Goal: Complete application form

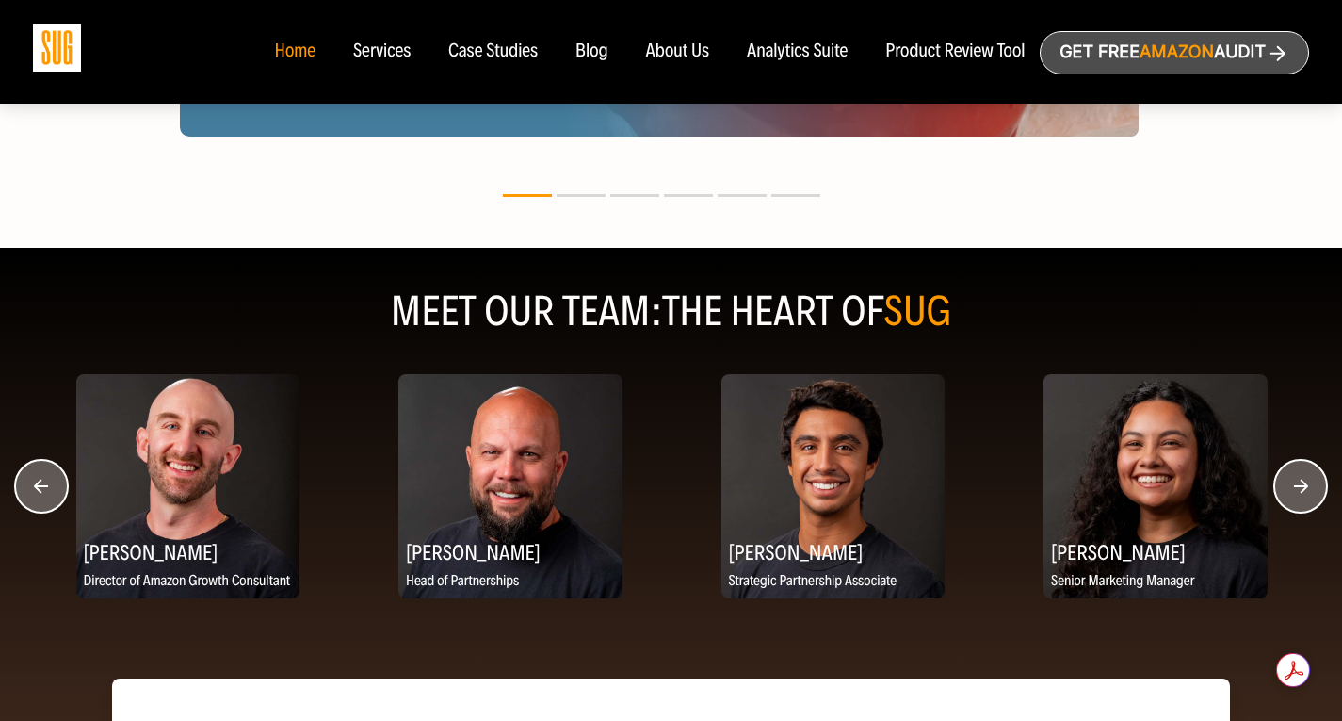
scroll to position [2295, 0]
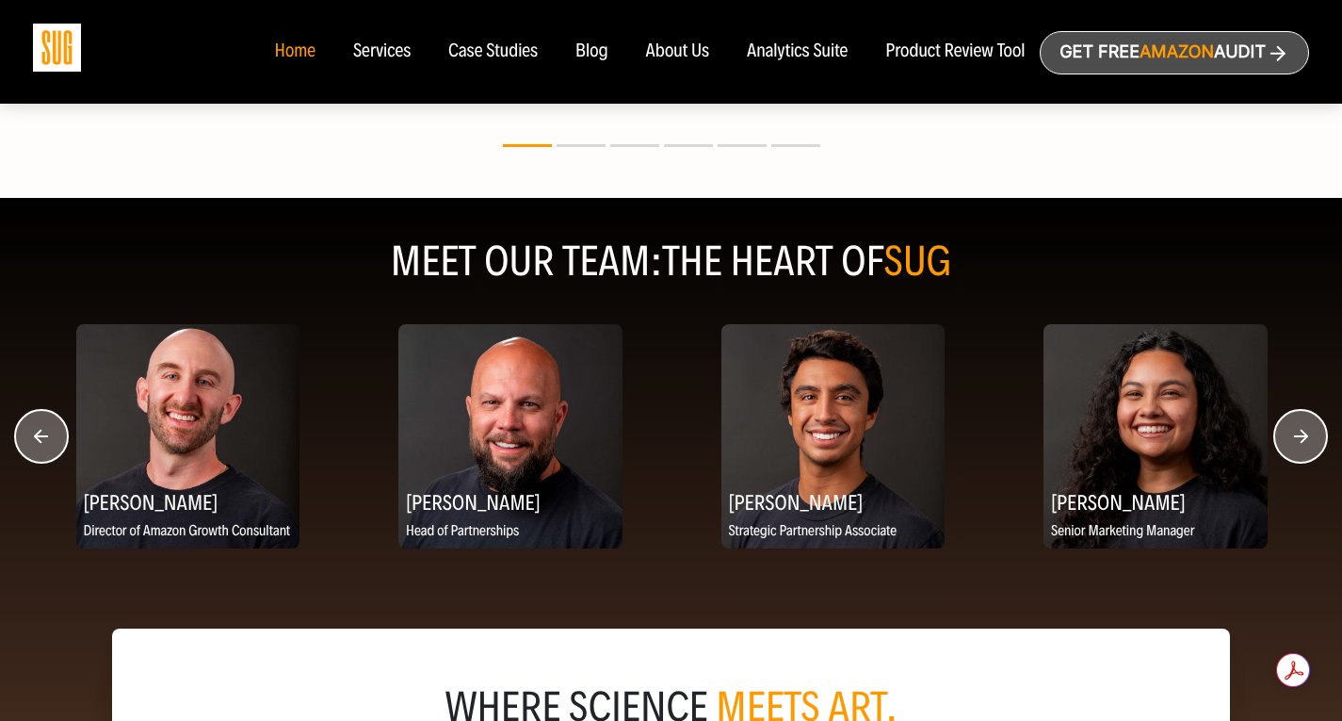
click at [51, 439] on circle "button" at bounding box center [41, 436] width 53 height 53
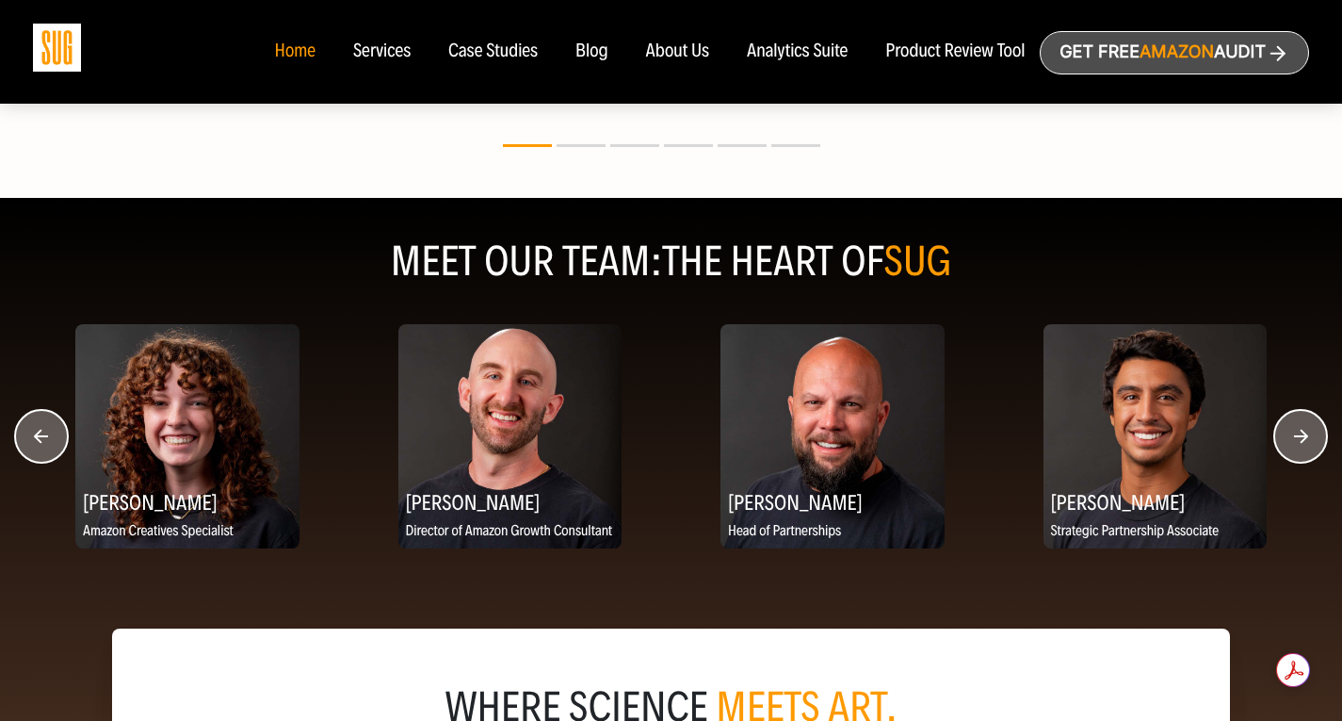
click at [51, 435] on circle "button" at bounding box center [41, 436] width 53 height 53
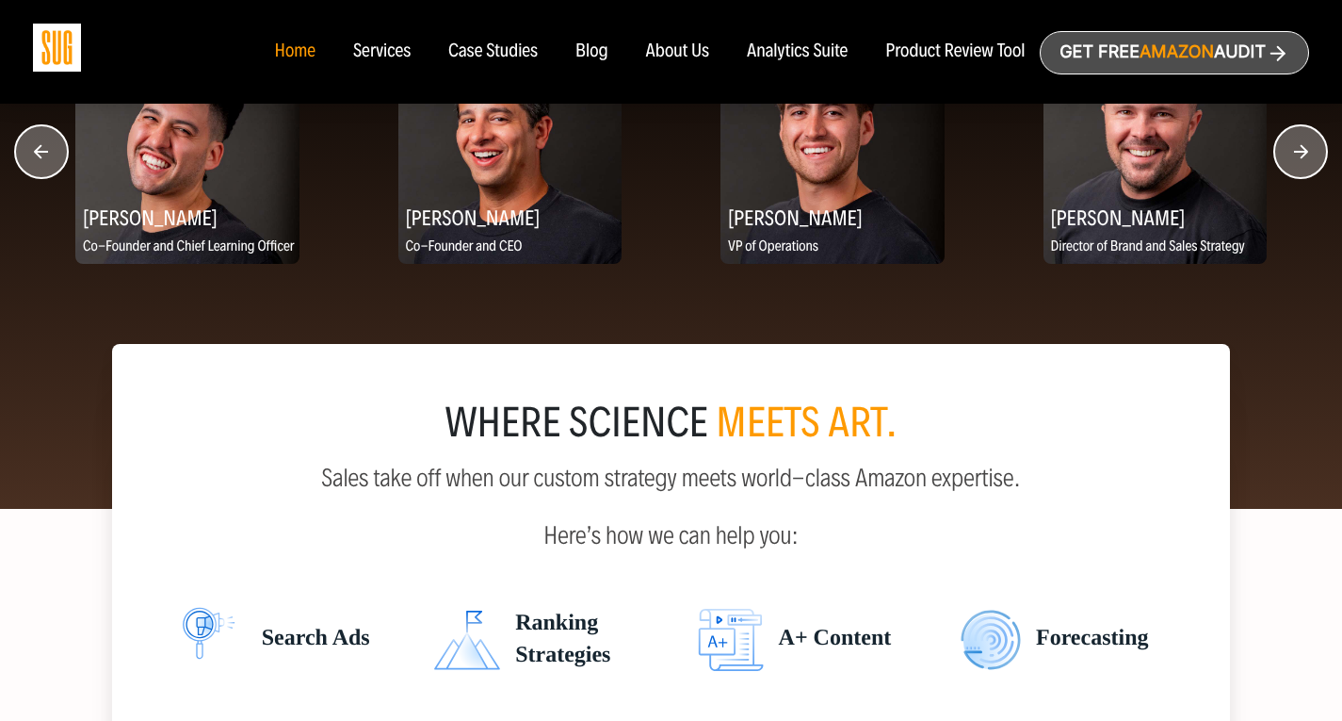
scroll to position [2392, 0]
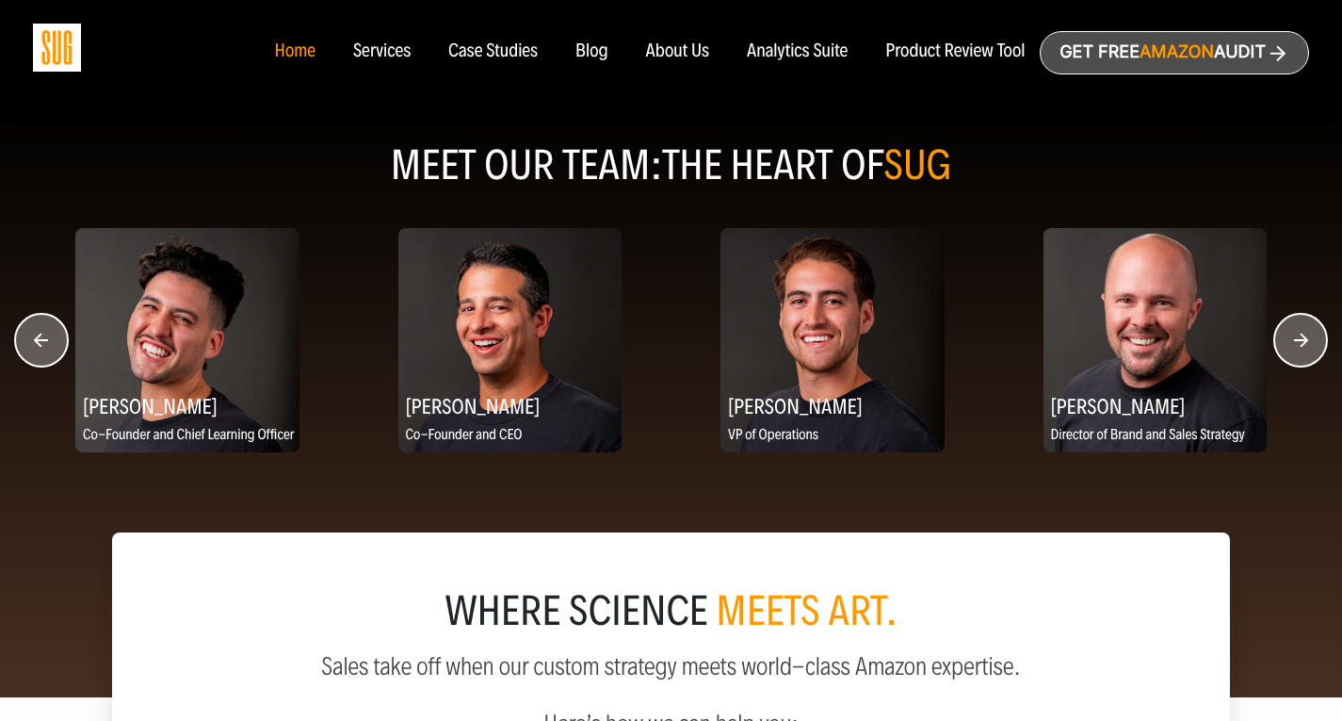
click at [1304, 341] on circle "button" at bounding box center [1300, 340] width 53 height 53
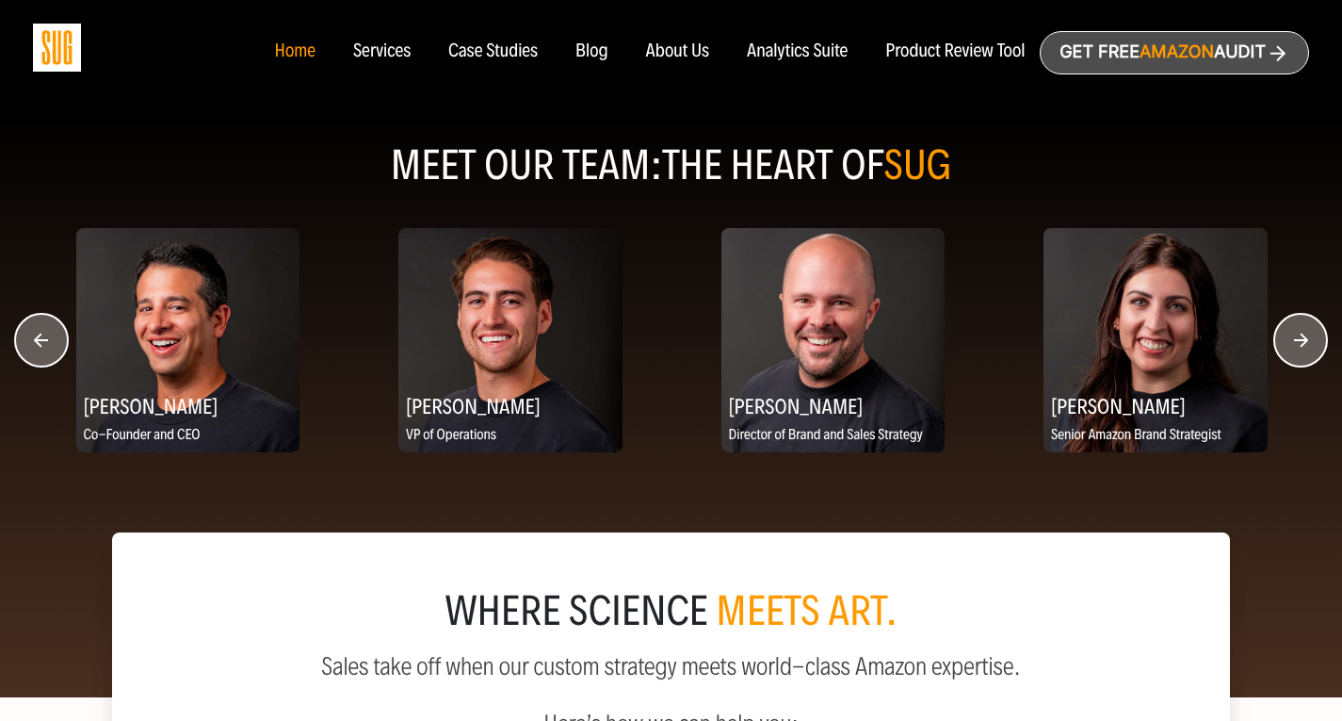
click at [1304, 341] on circle "button" at bounding box center [1300, 340] width 53 height 53
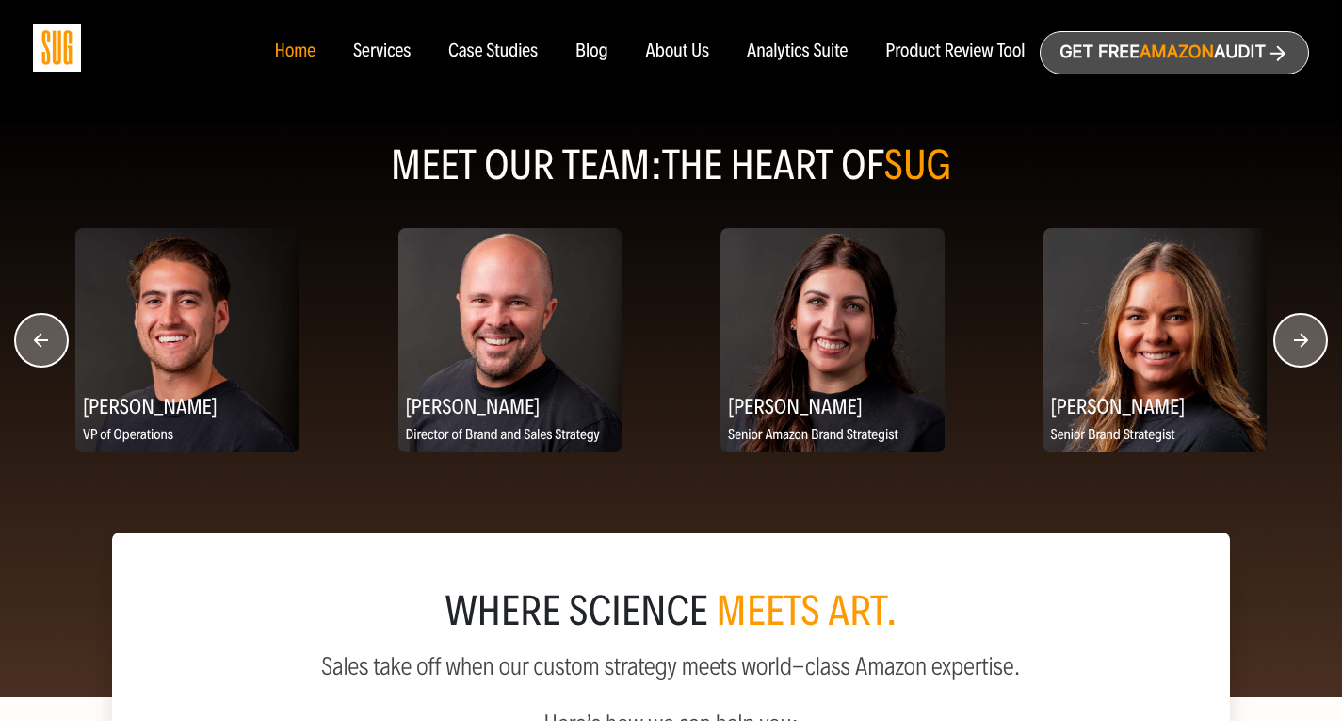
click at [1304, 341] on circle "button" at bounding box center [1300, 340] width 53 height 53
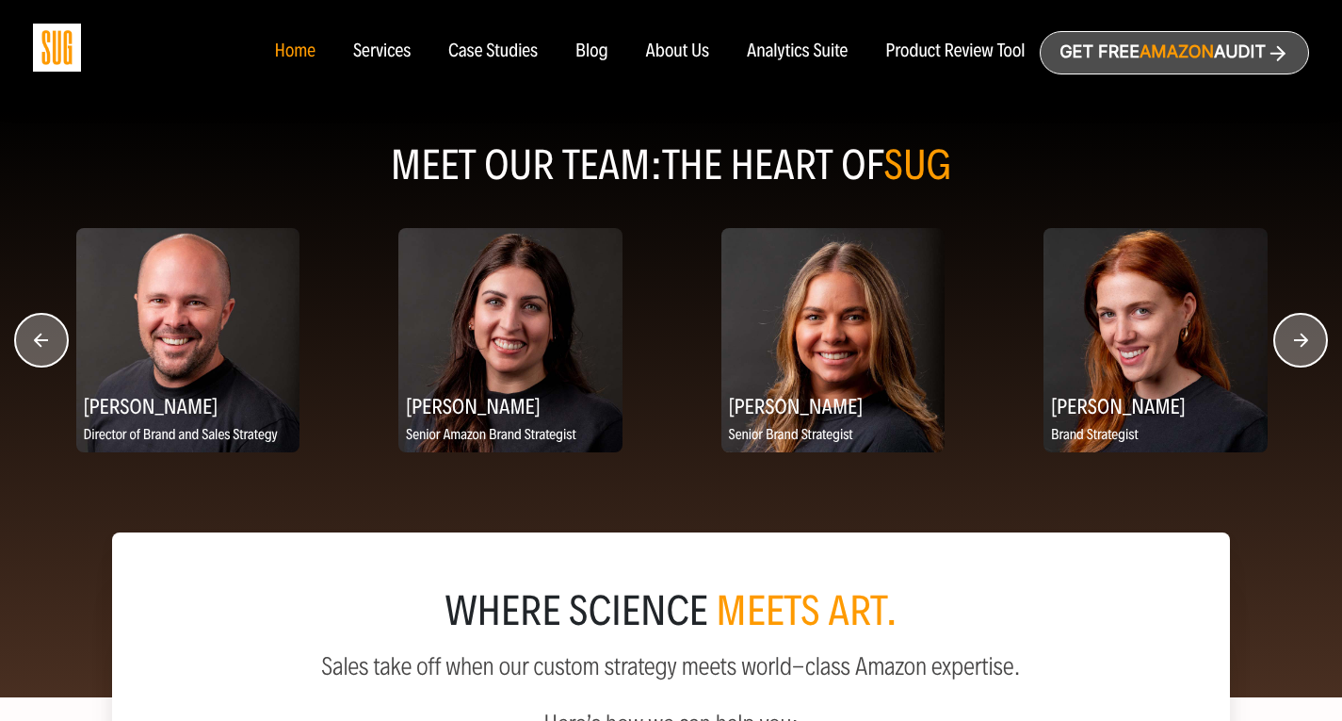
click at [1304, 341] on circle "button" at bounding box center [1300, 340] width 53 height 53
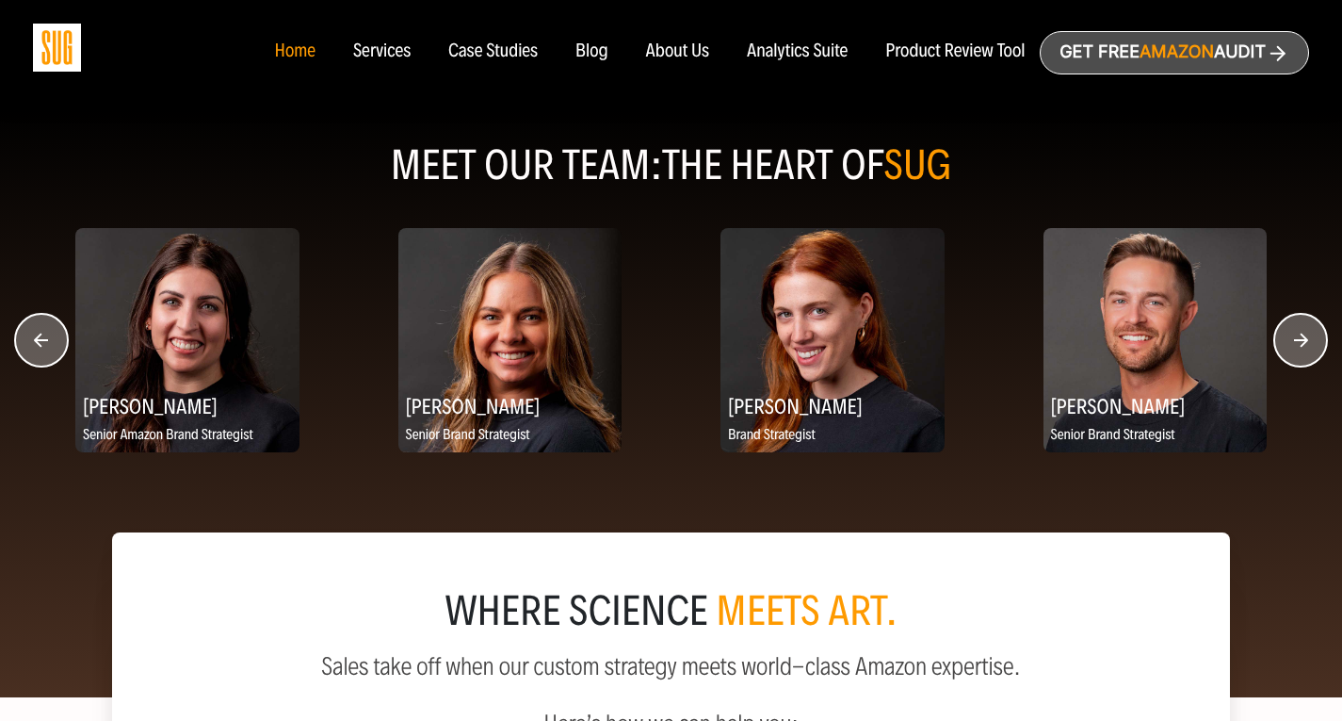
click at [1304, 341] on circle "button" at bounding box center [1300, 340] width 53 height 53
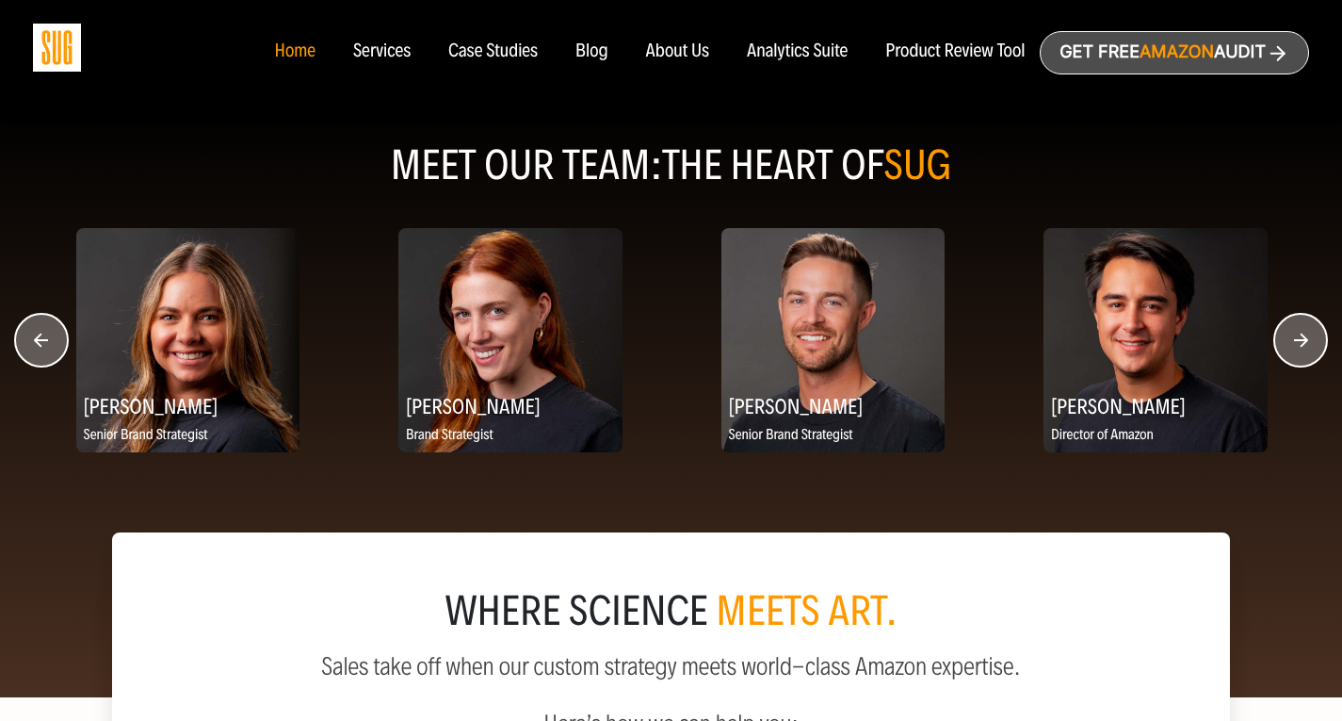
click at [1304, 341] on circle "button" at bounding box center [1300, 340] width 53 height 53
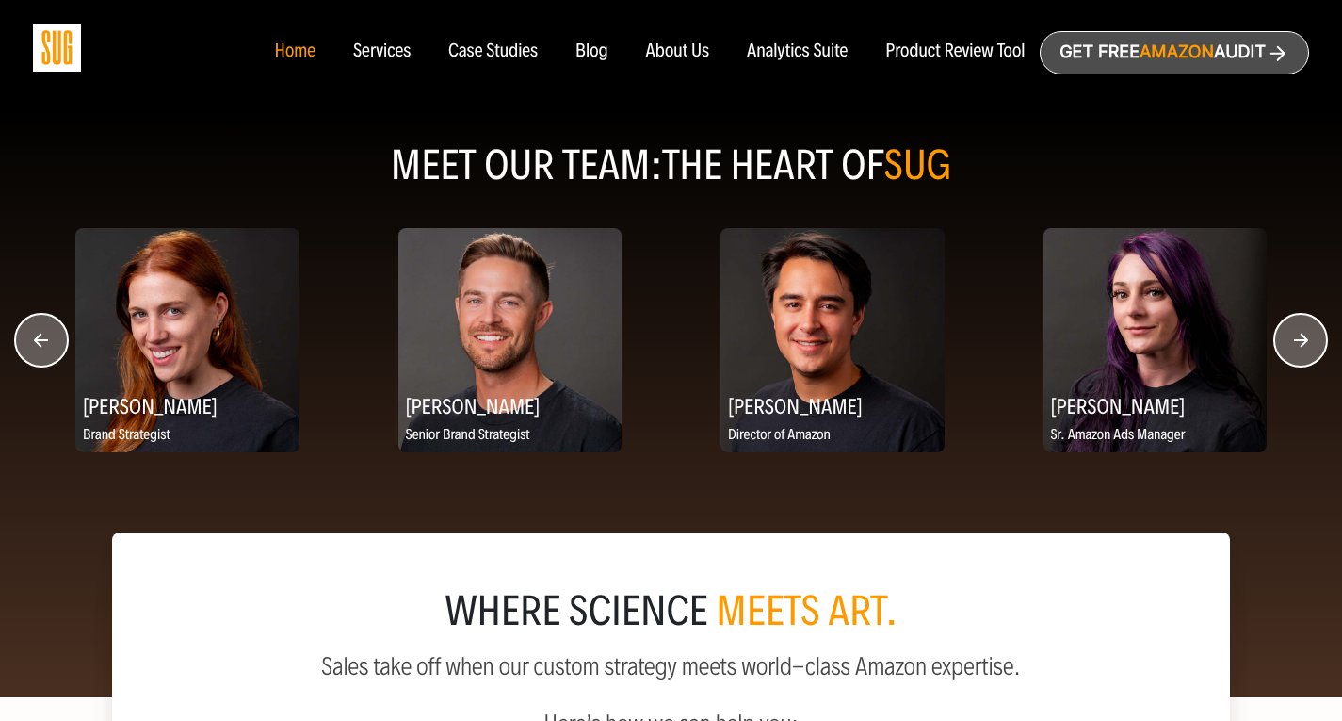
click at [1304, 341] on circle "button" at bounding box center [1300, 340] width 53 height 53
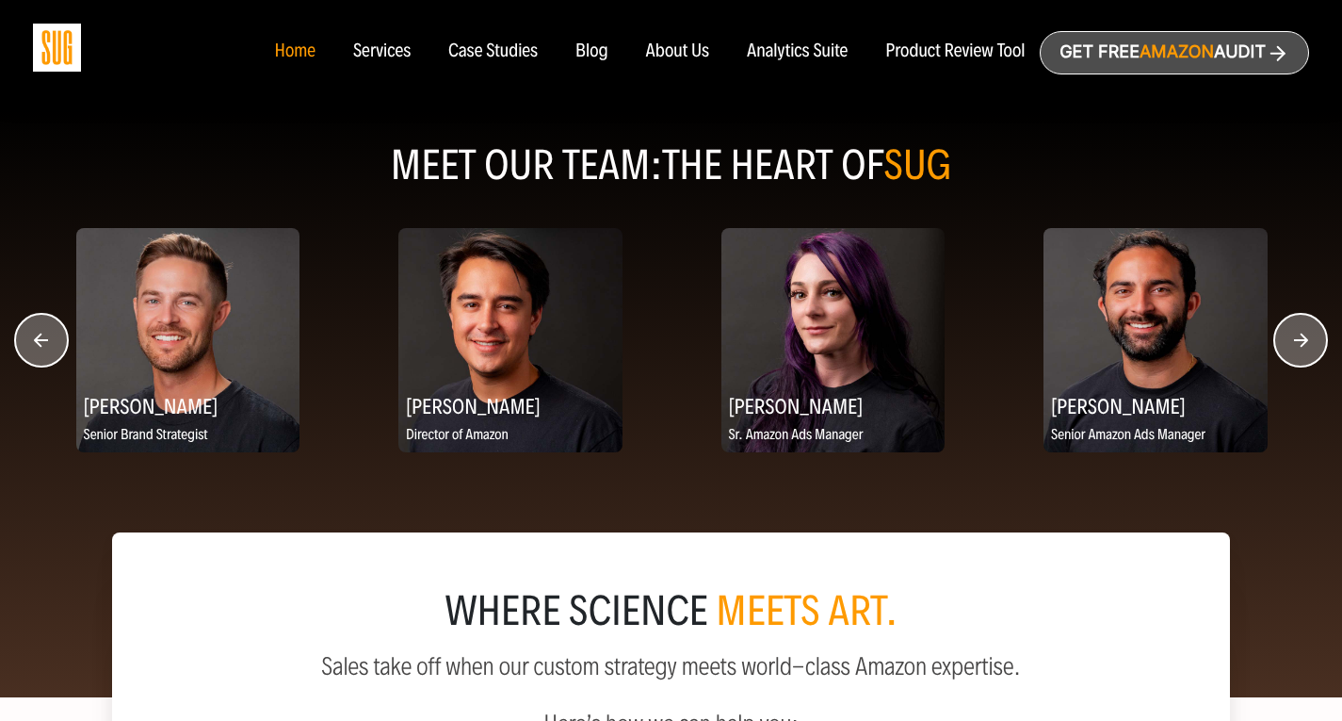
click at [1304, 341] on circle "button" at bounding box center [1300, 340] width 53 height 53
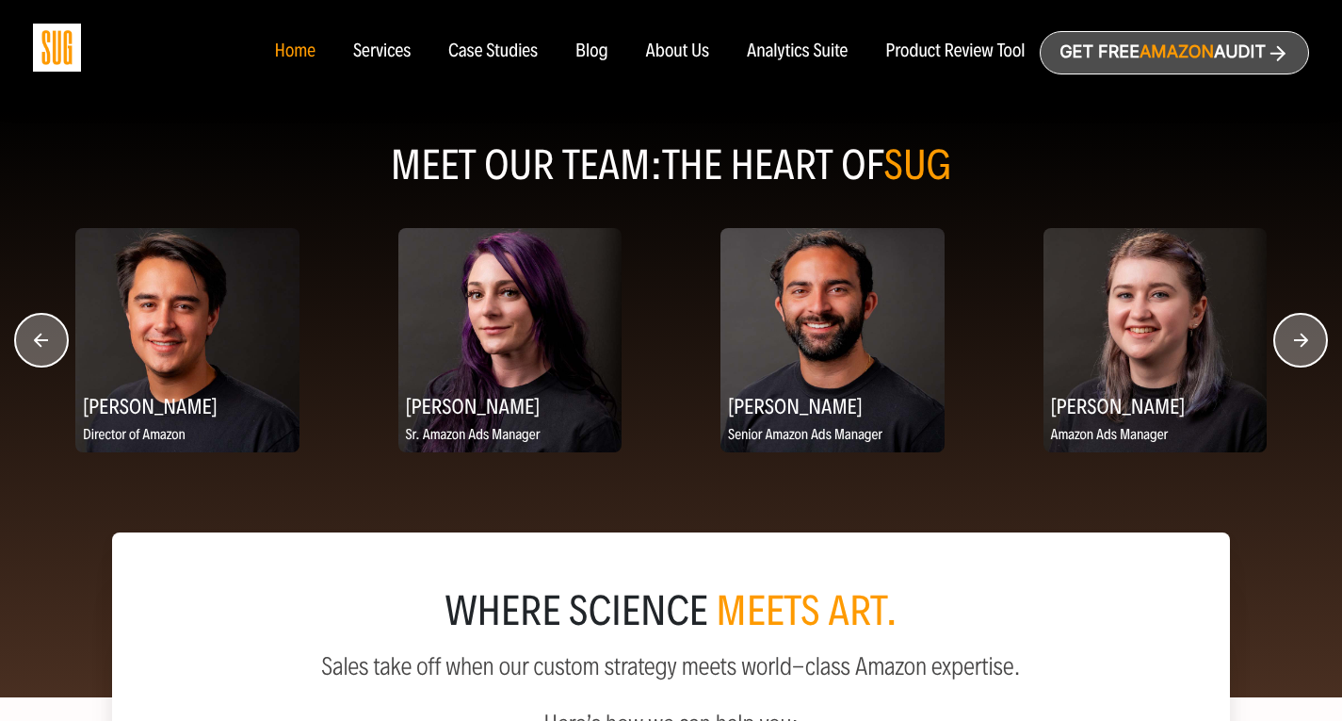
click at [1304, 341] on circle "button" at bounding box center [1300, 340] width 53 height 53
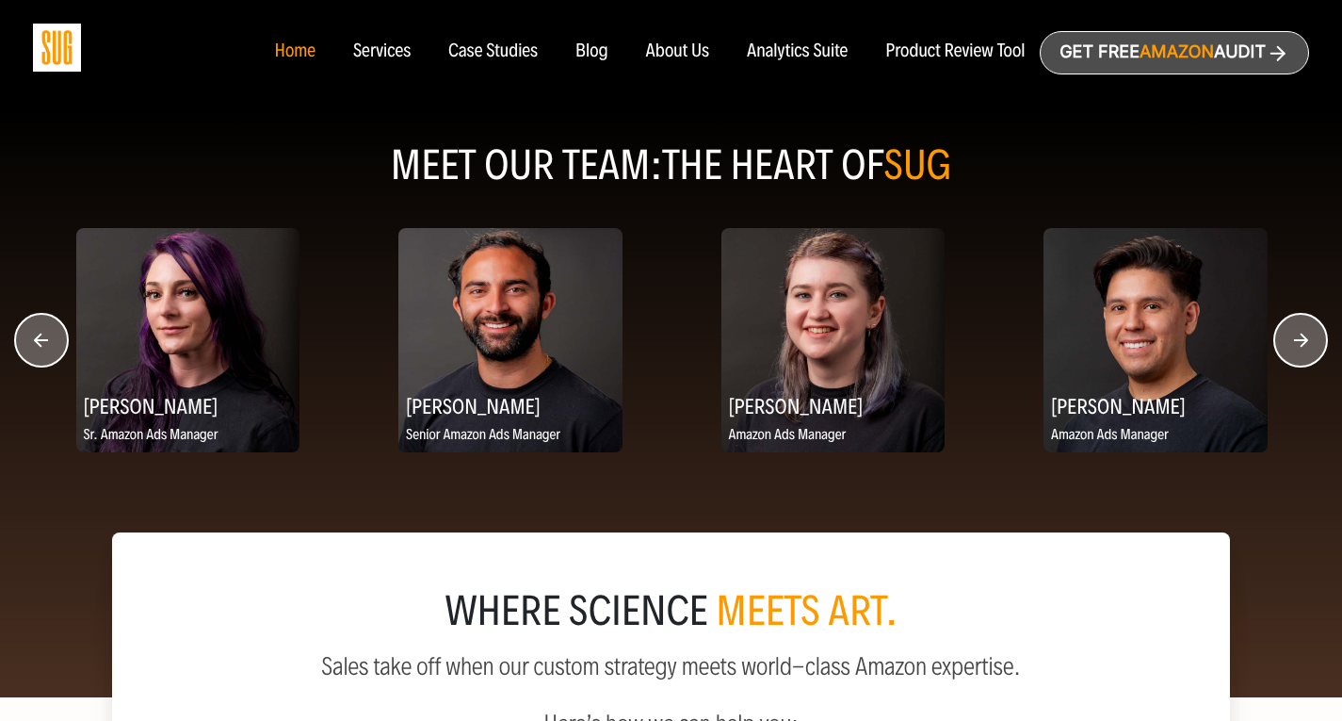
click at [1304, 341] on circle "button" at bounding box center [1300, 340] width 53 height 53
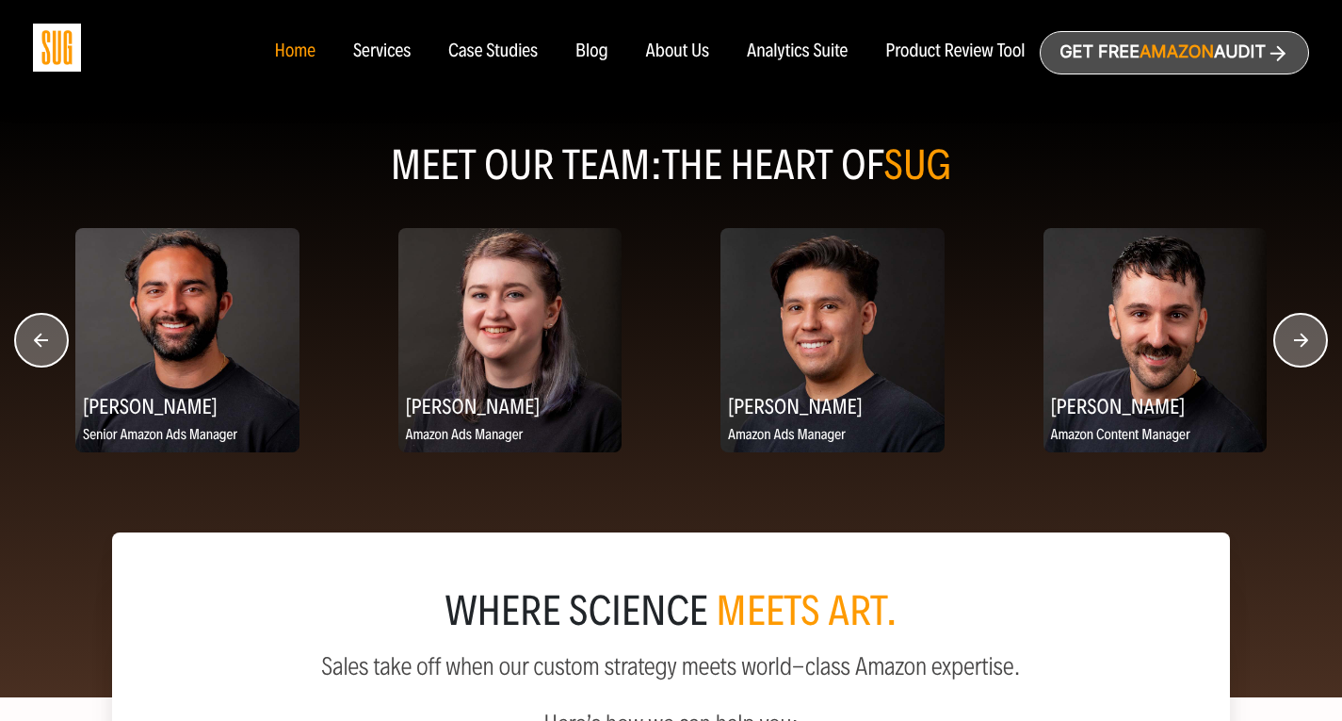
click at [1304, 341] on circle "button" at bounding box center [1300, 340] width 53 height 53
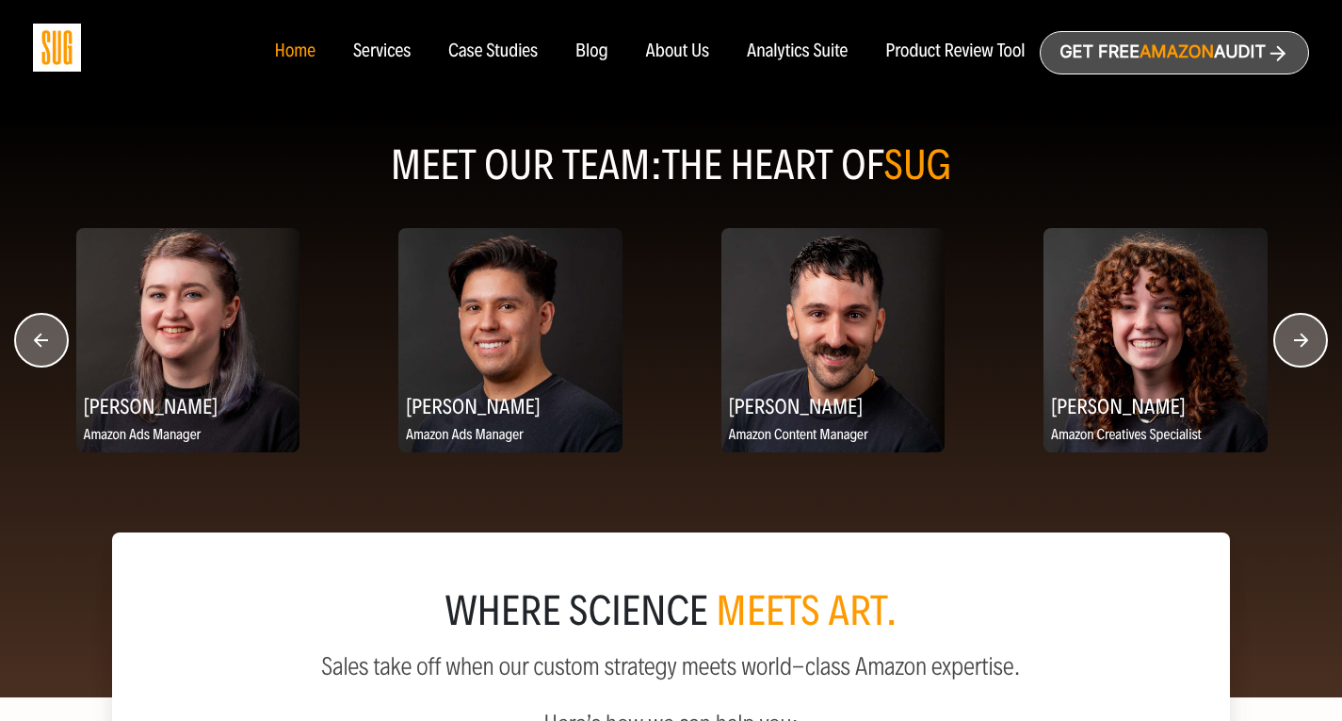
click at [1304, 341] on circle "button" at bounding box center [1300, 340] width 53 height 53
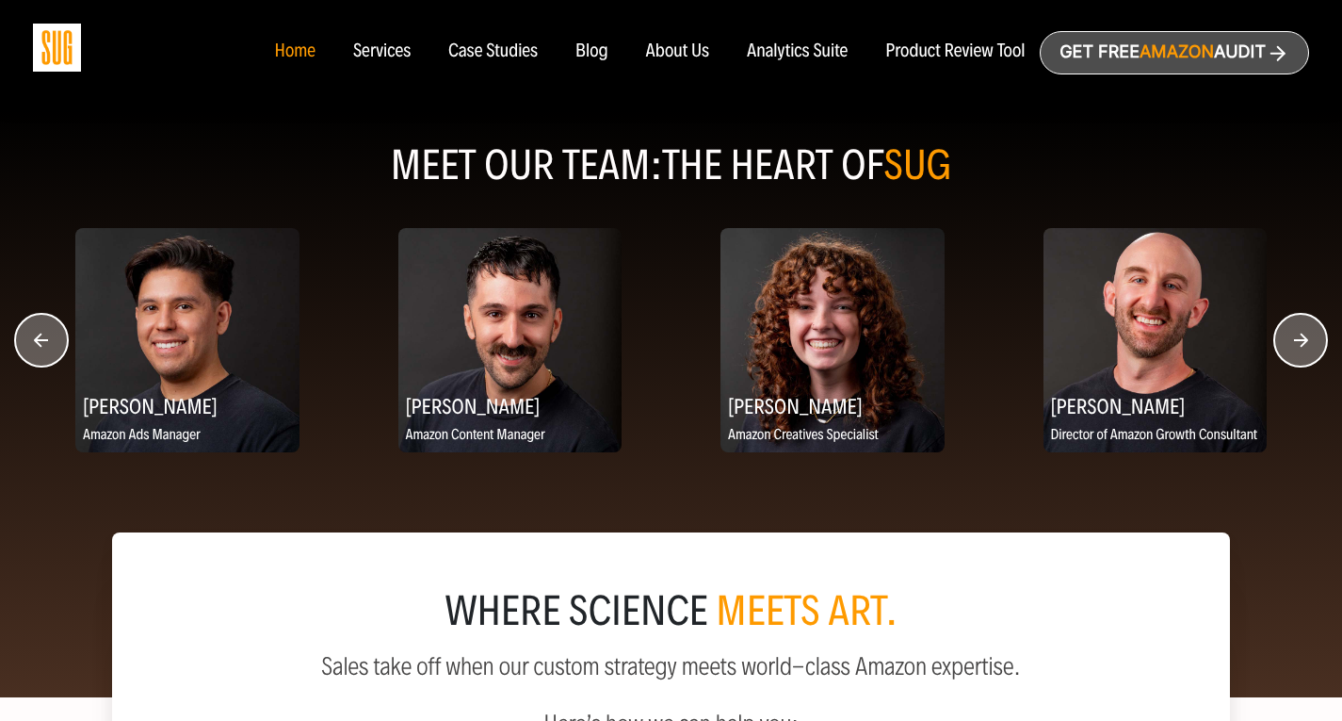
click at [1304, 341] on circle "button" at bounding box center [1300, 340] width 53 height 53
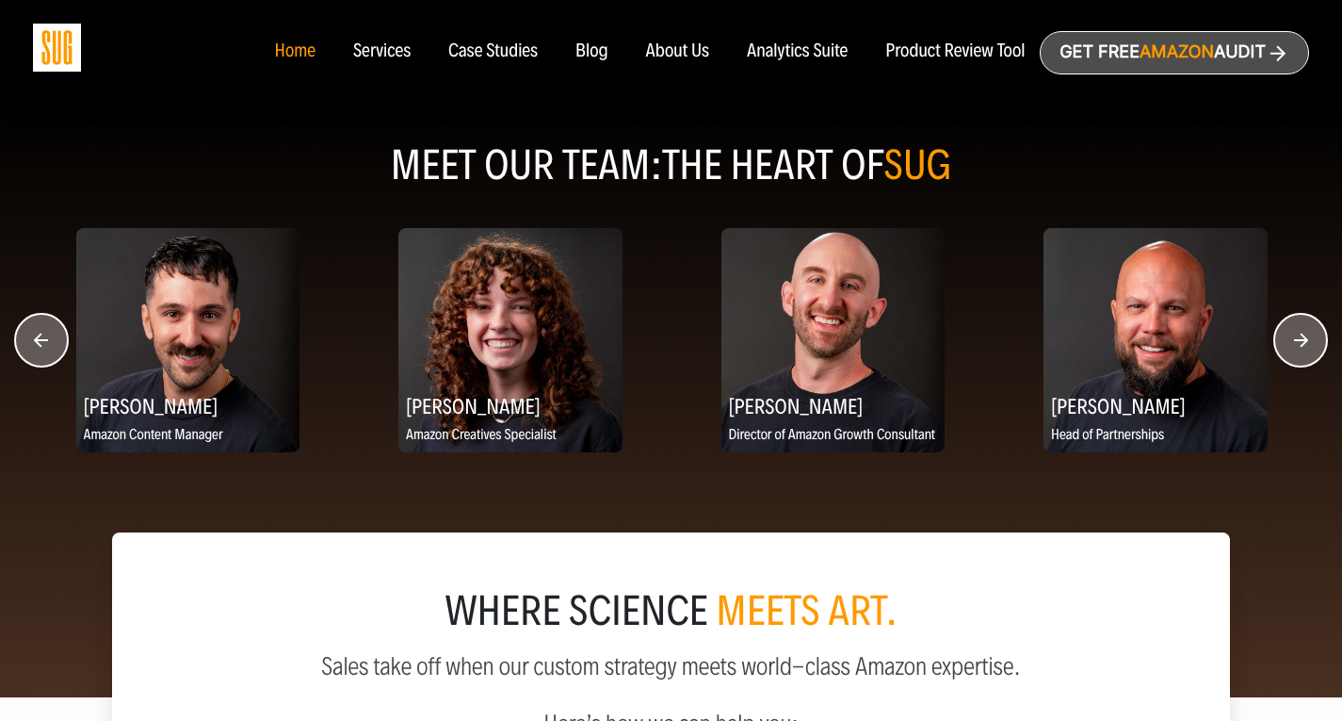
click at [1287, 334] on circle "button" at bounding box center [1300, 340] width 53 height 53
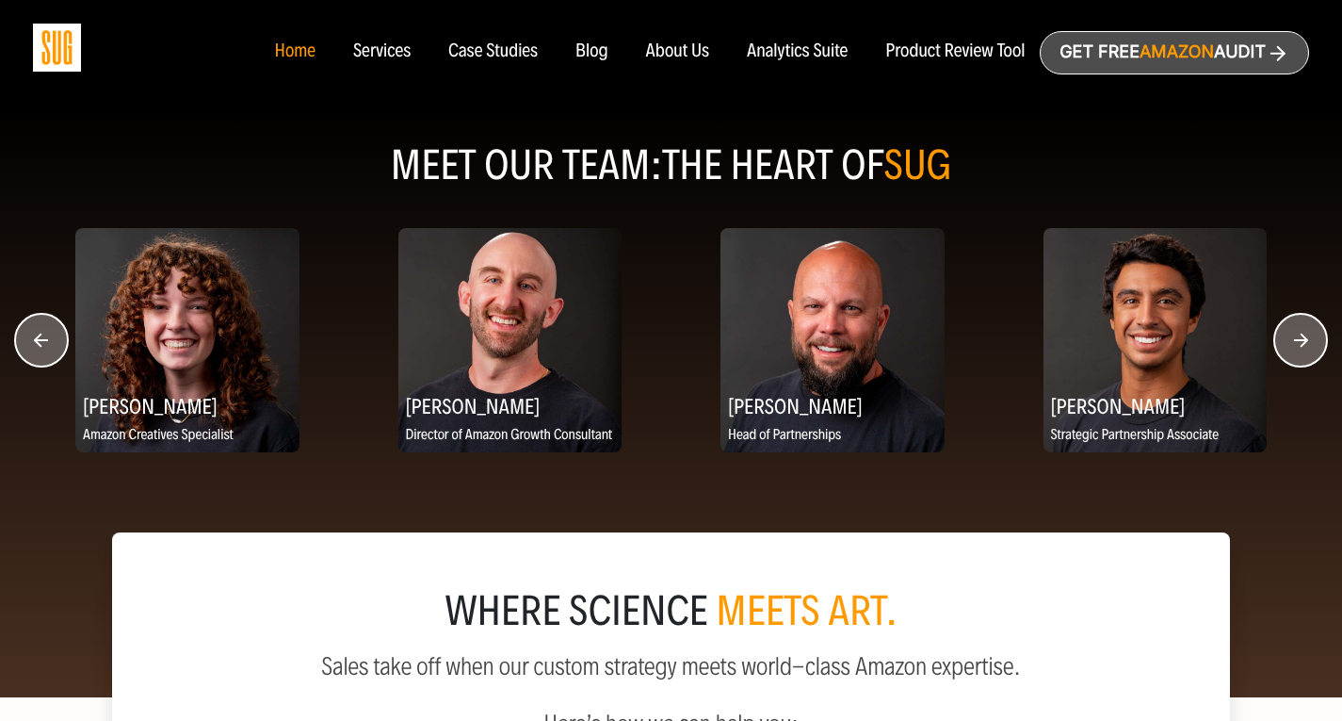
click at [1302, 339] on circle "button" at bounding box center [1300, 340] width 53 height 53
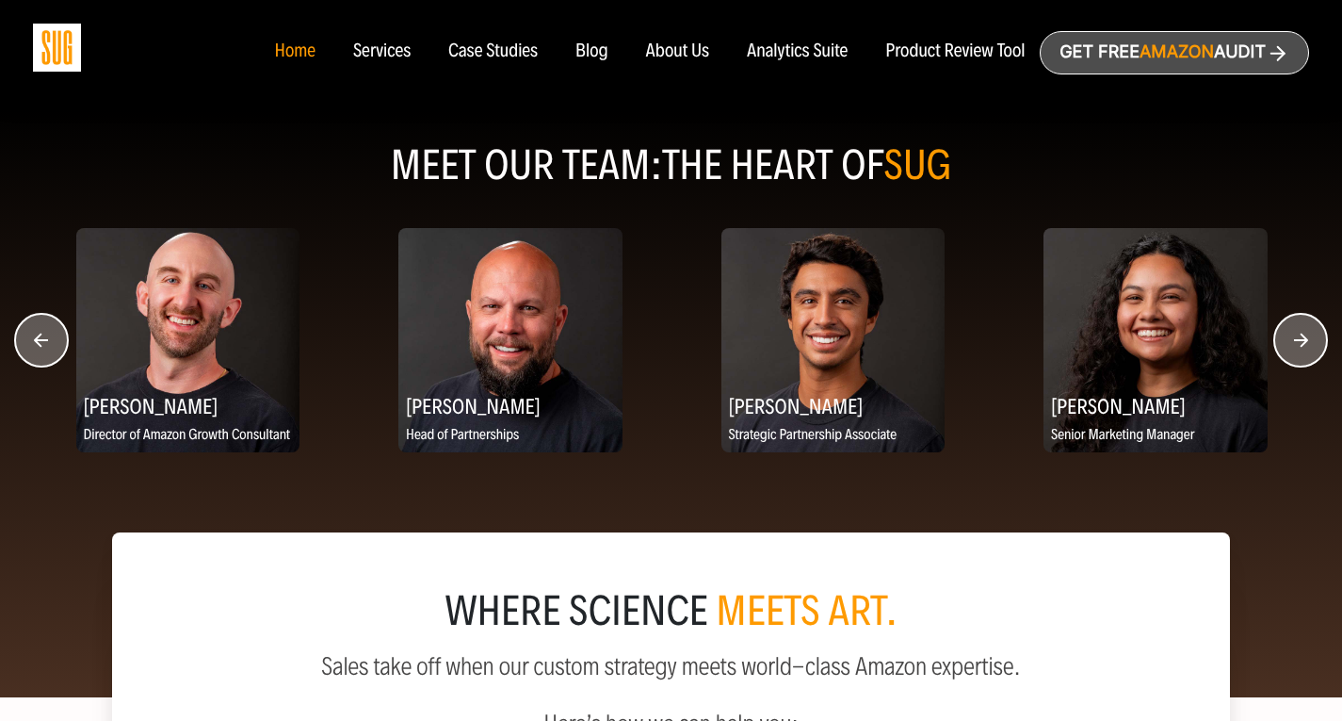
click at [1302, 339] on circle "button" at bounding box center [1300, 340] width 53 height 53
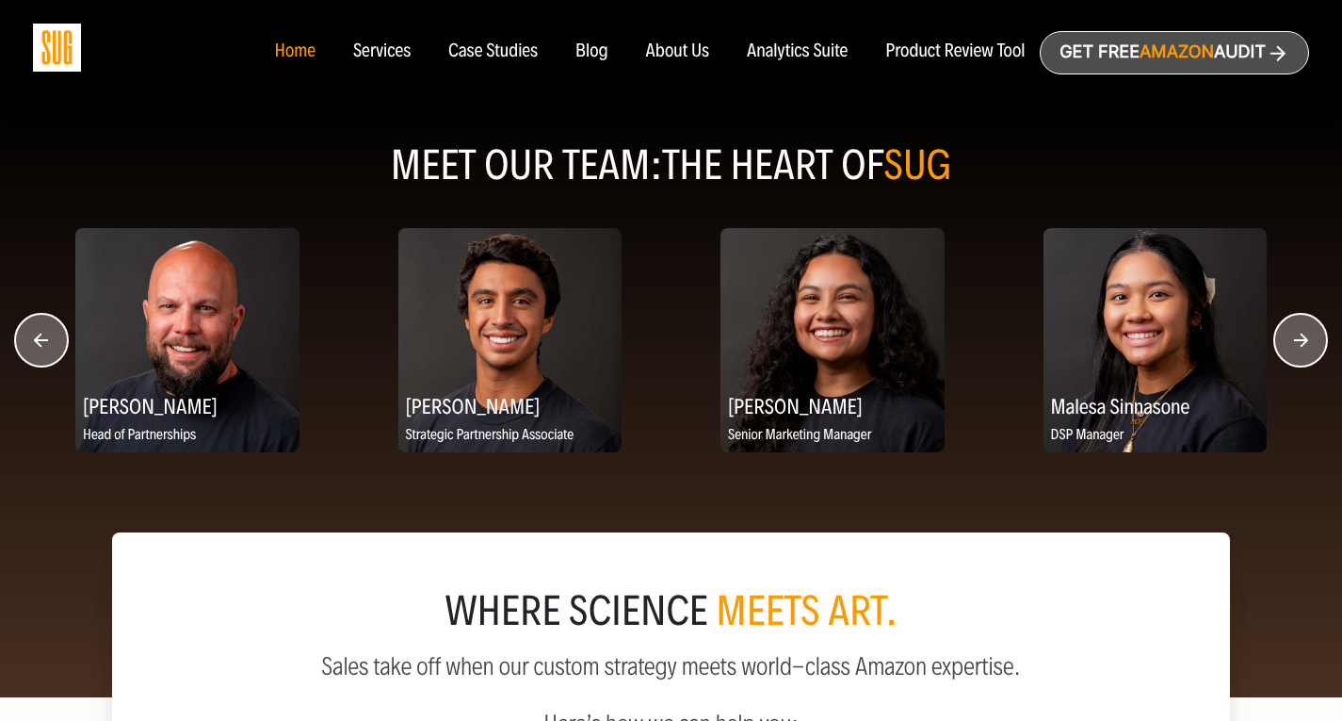
click at [1303, 337] on icon "button" at bounding box center [1301, 340] width 14 height 14
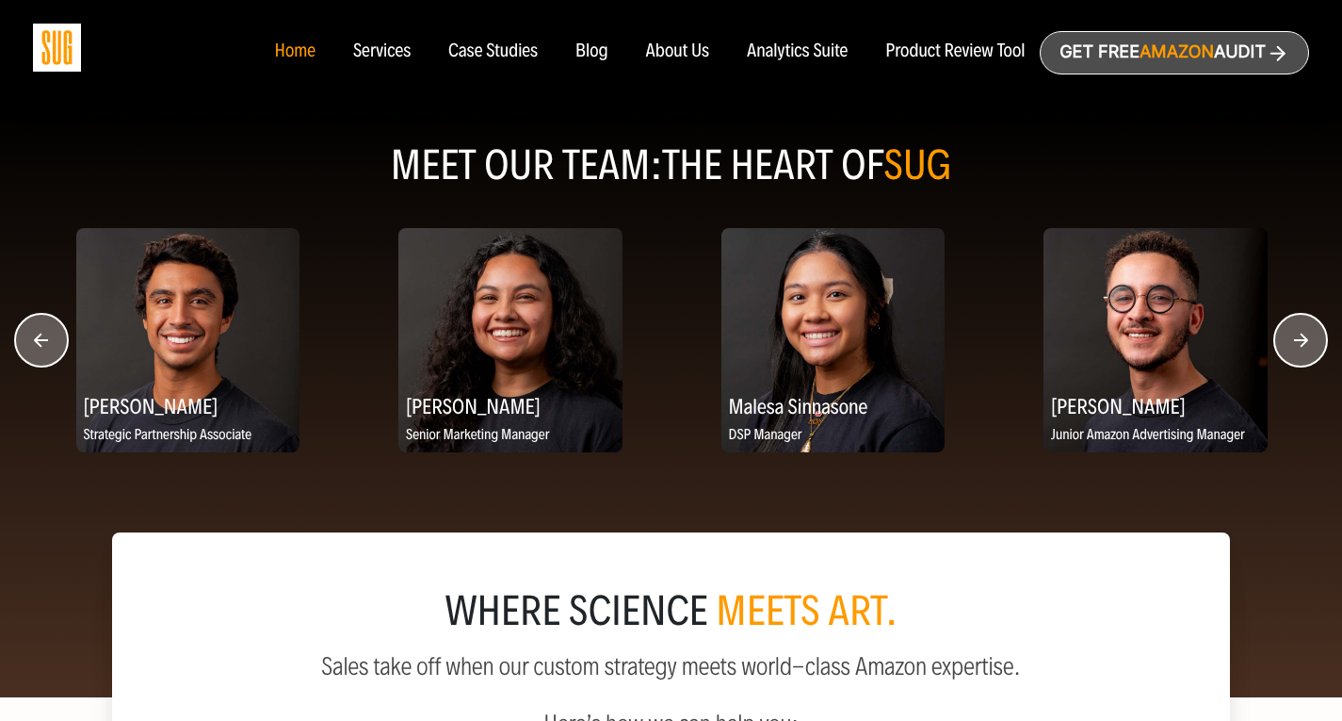
click at [1303, 337] on icon "button" at bounding box center [1301, 340] width 14 height 14
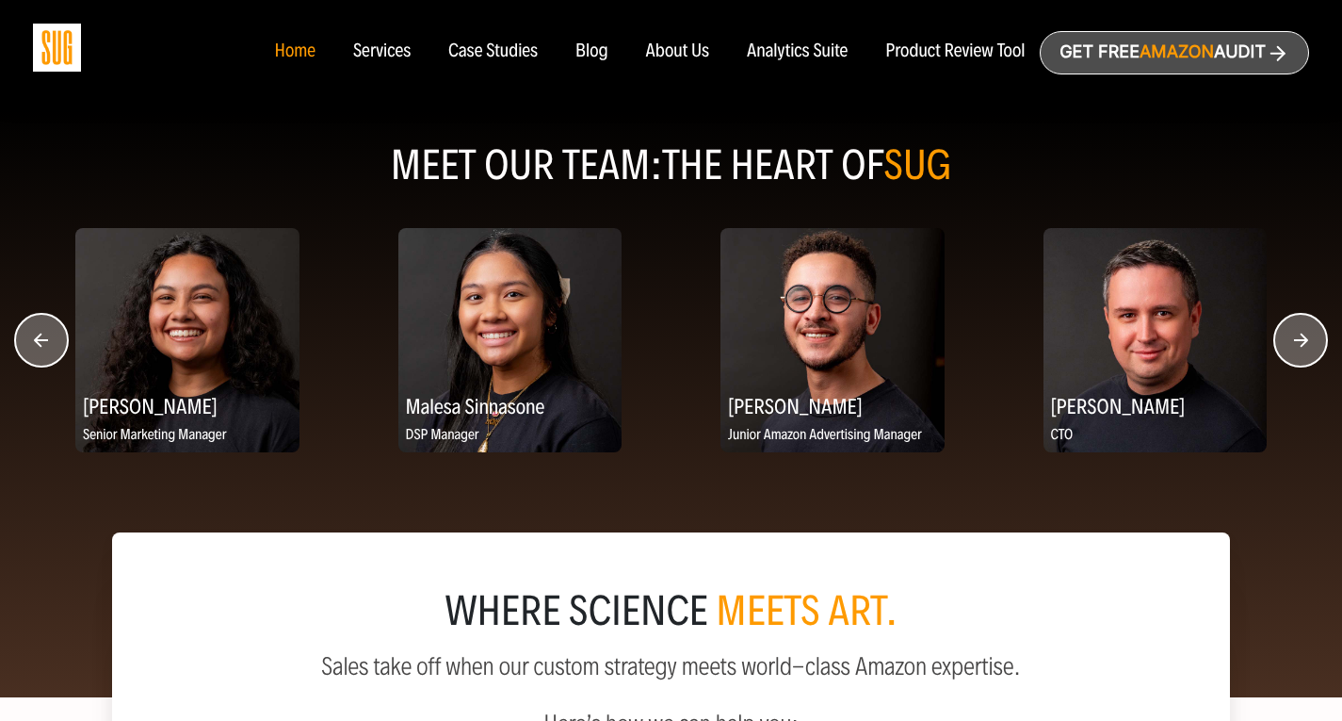
click at [1303, 337] on icon "button" at bounding box center [1301, 340] width 14 height 14
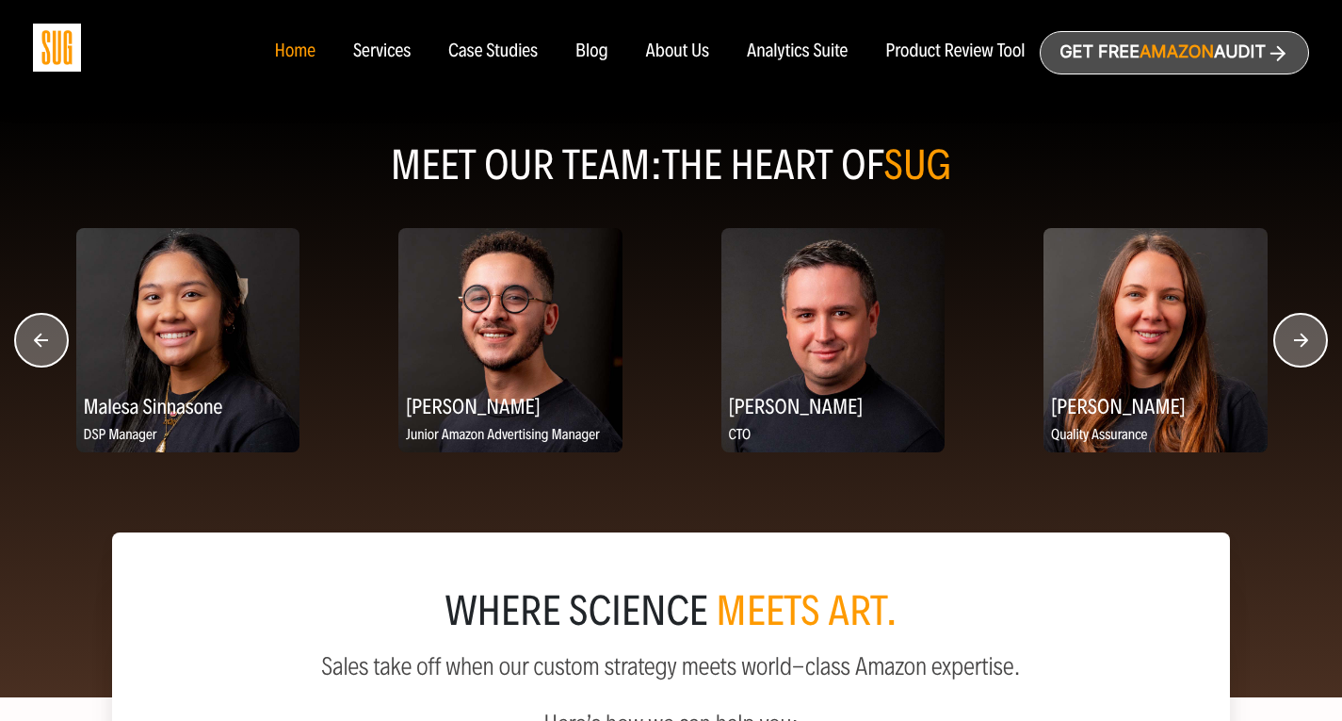
click at [1303, 337] on icon "button" at bounding box center [1301, 340] width 14 height 14
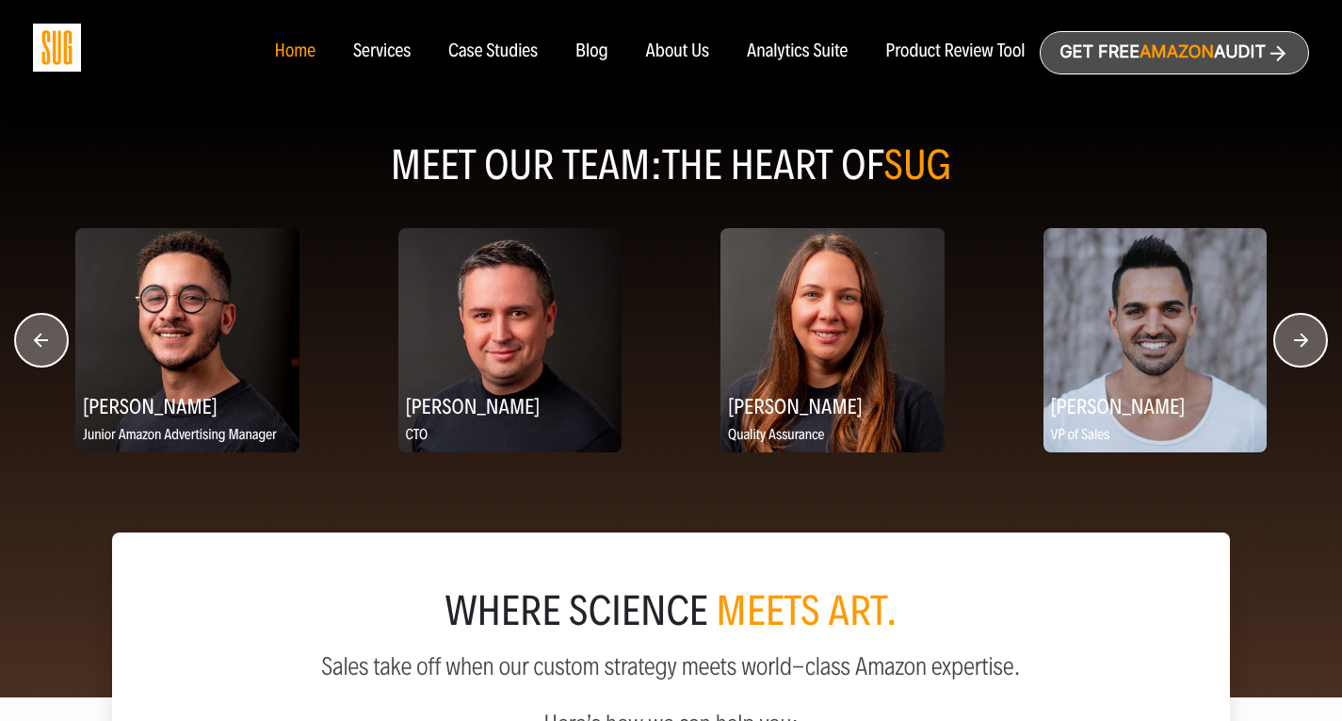
click at [1303, 337] on icon "button" at bounding box center [1301, 340] width 14 height 14
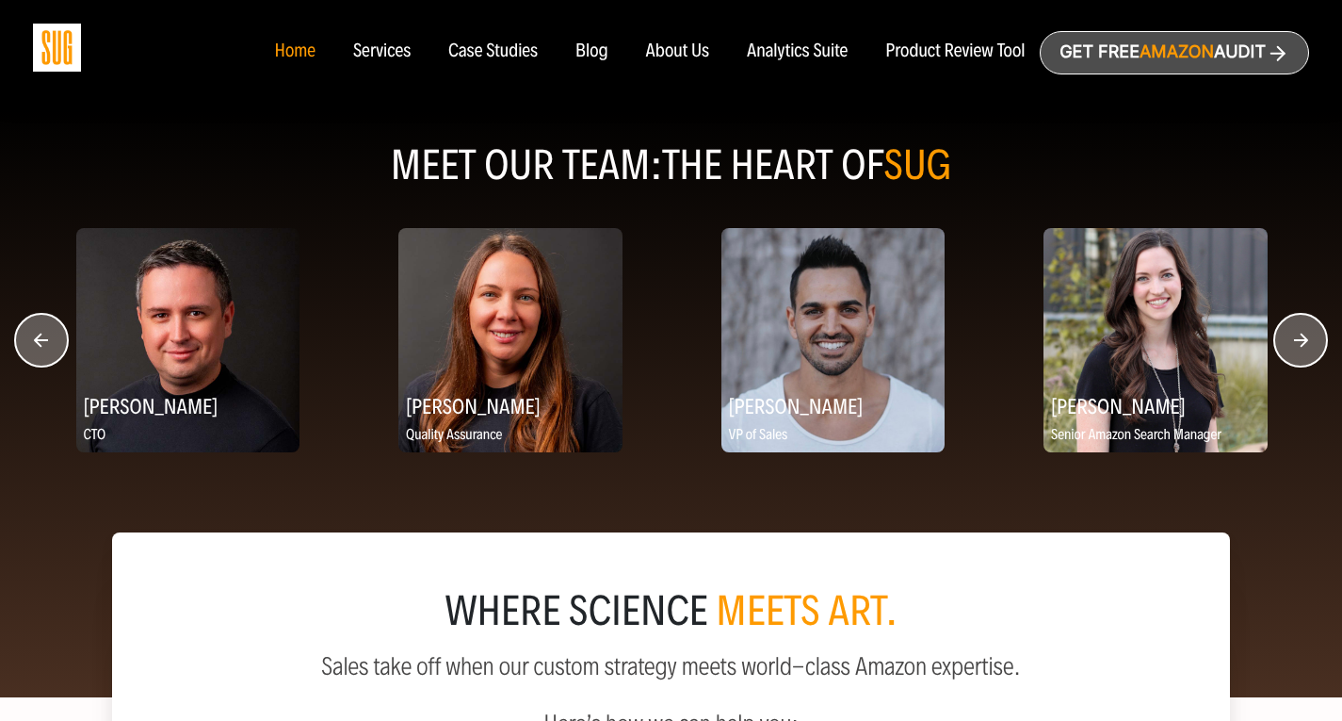
click at [1303, 337] on icon "button" at bounding box center [1301, 340] width 14 height 14
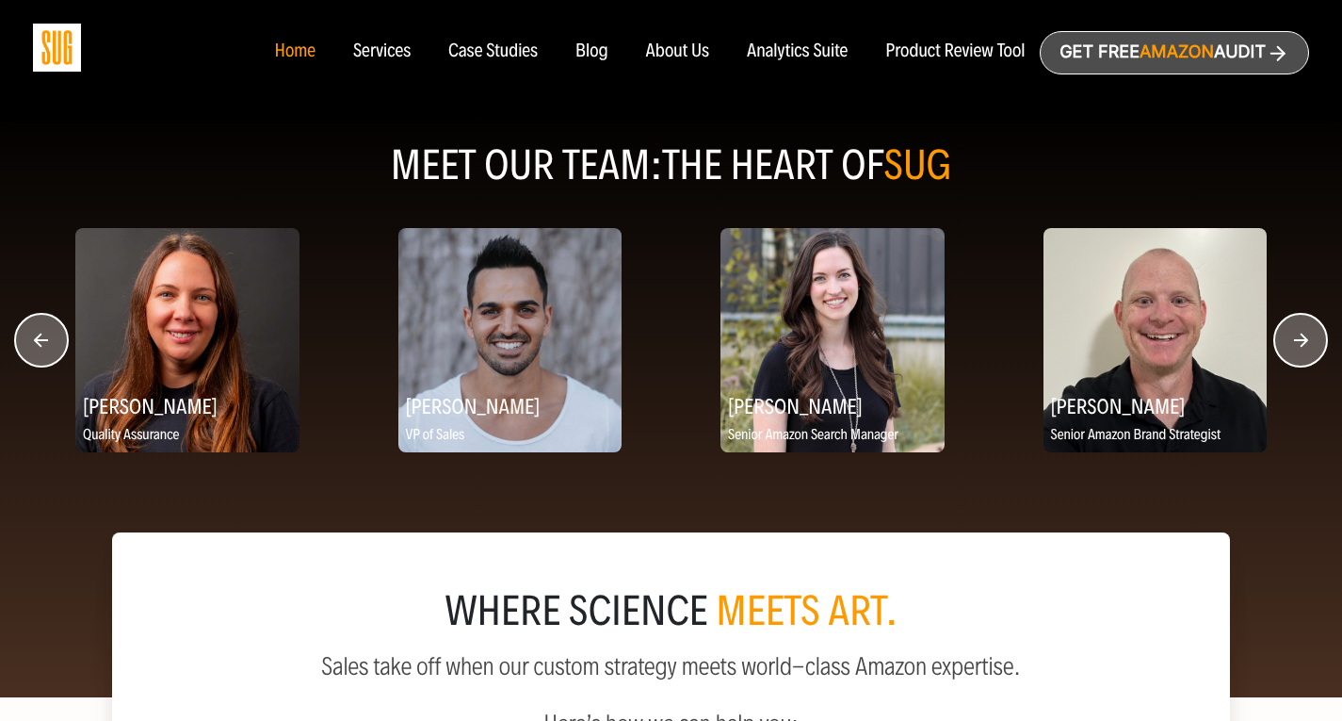
click at [1303, 337] on icon "button" at bounding box center [1301, 340] width 14 height 14
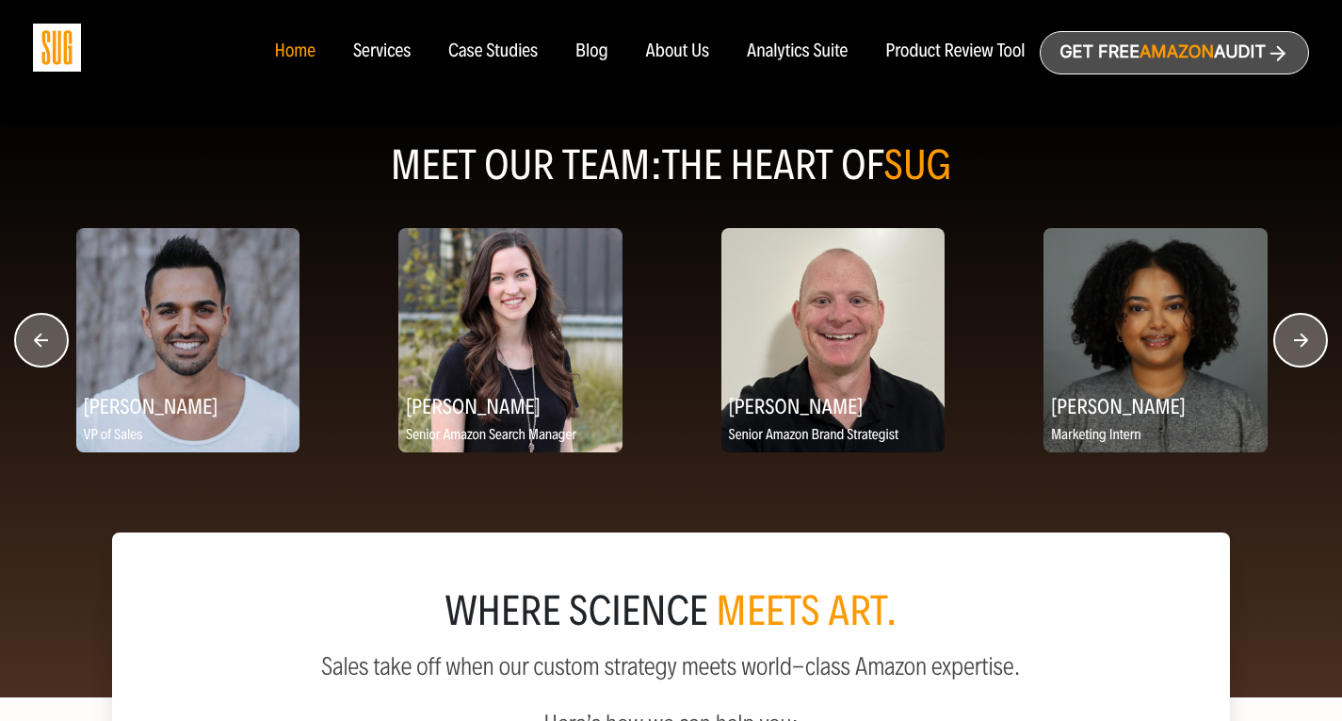
click at [1303, 337] on icon "button" at bounding box center [1301, 340] width 14 height 14
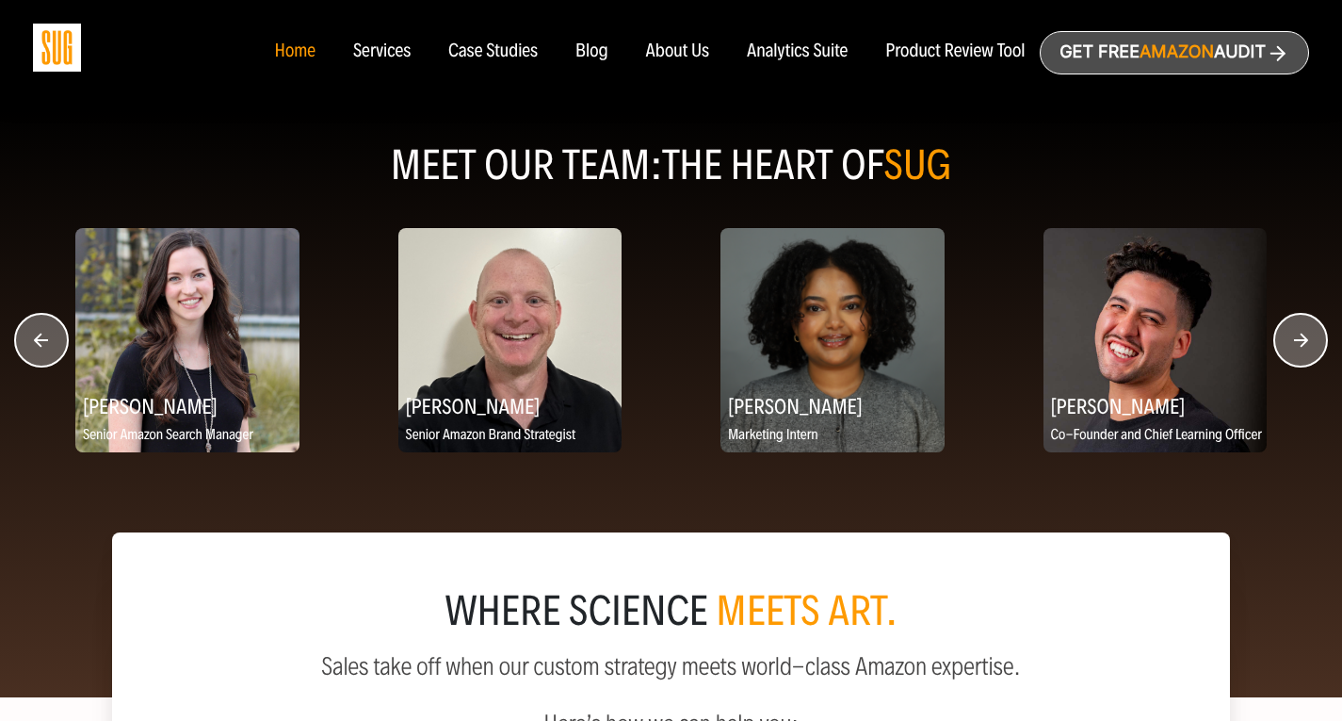
click at [1303, 337] on icon "button" at bounding box center [1301, 340] width 14 height 14
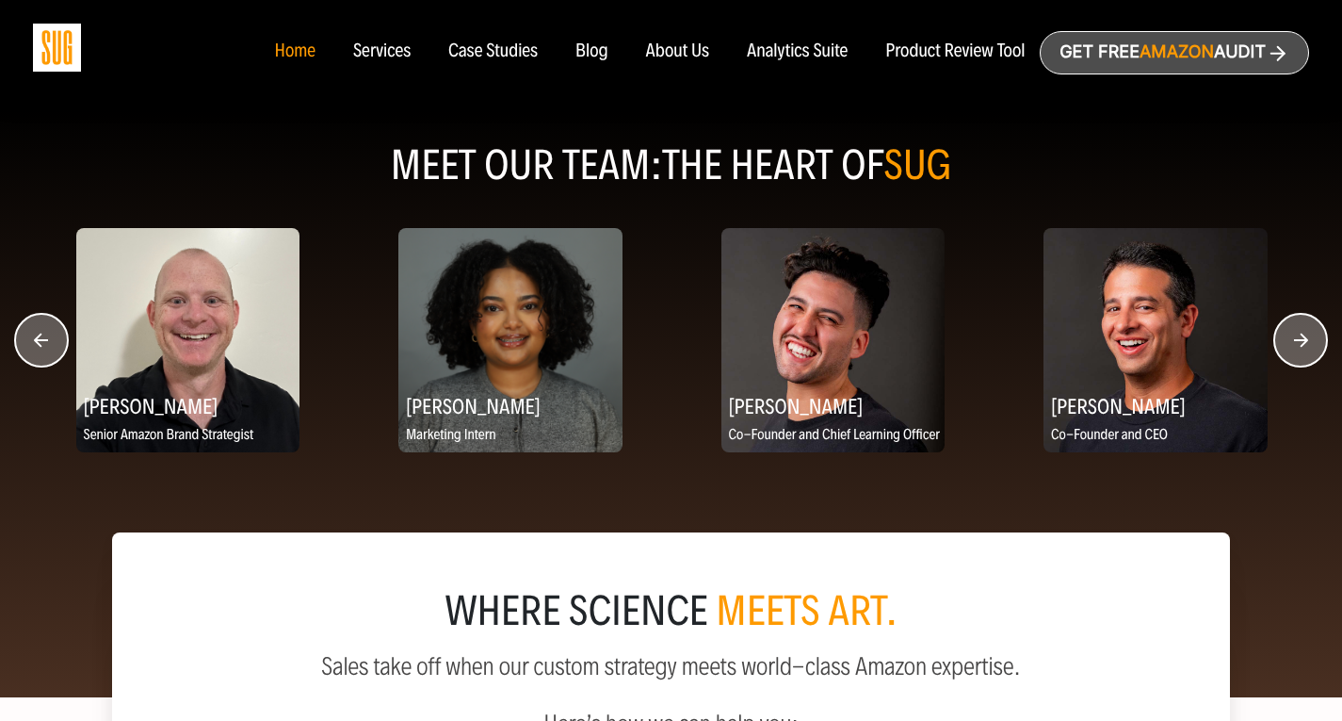
click at [1303, 337] on icon "button" at bounding box center [1301, 340] width 14 height 14
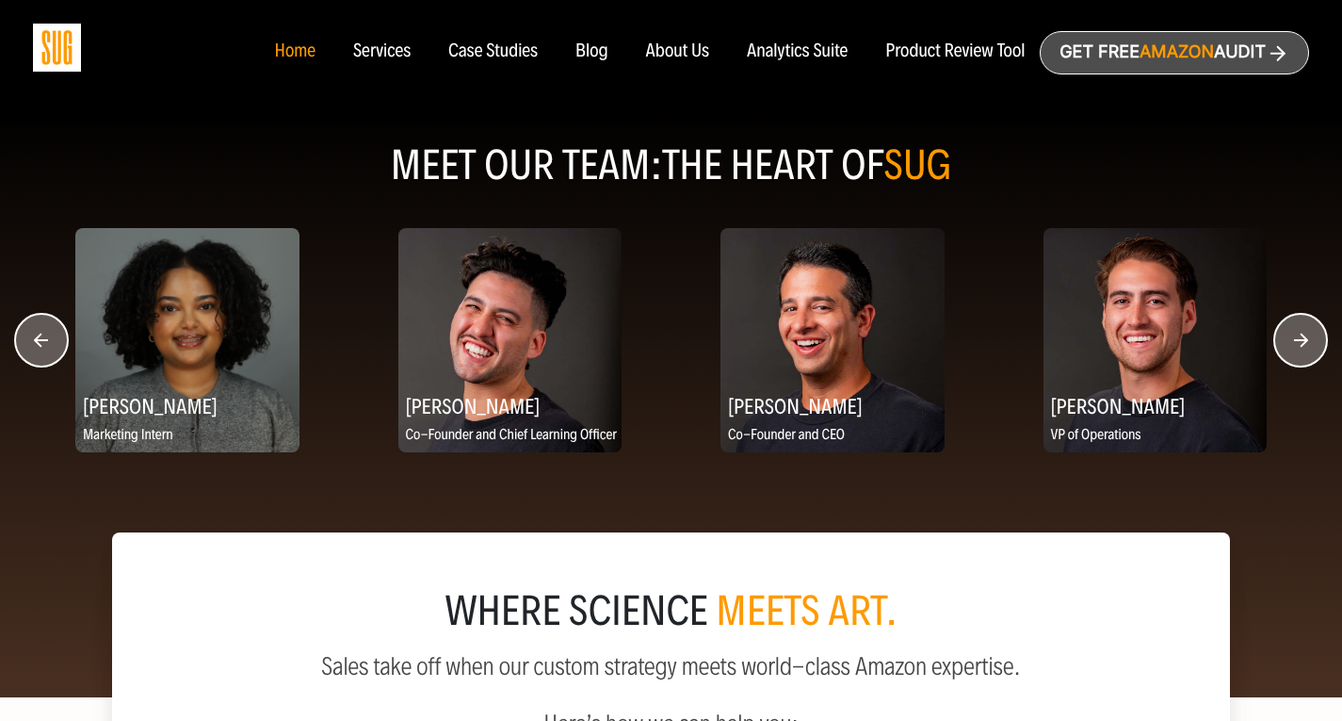
click at [1303, 337] on circle "button" at bounding box center [1300, 340] width 53 height 53
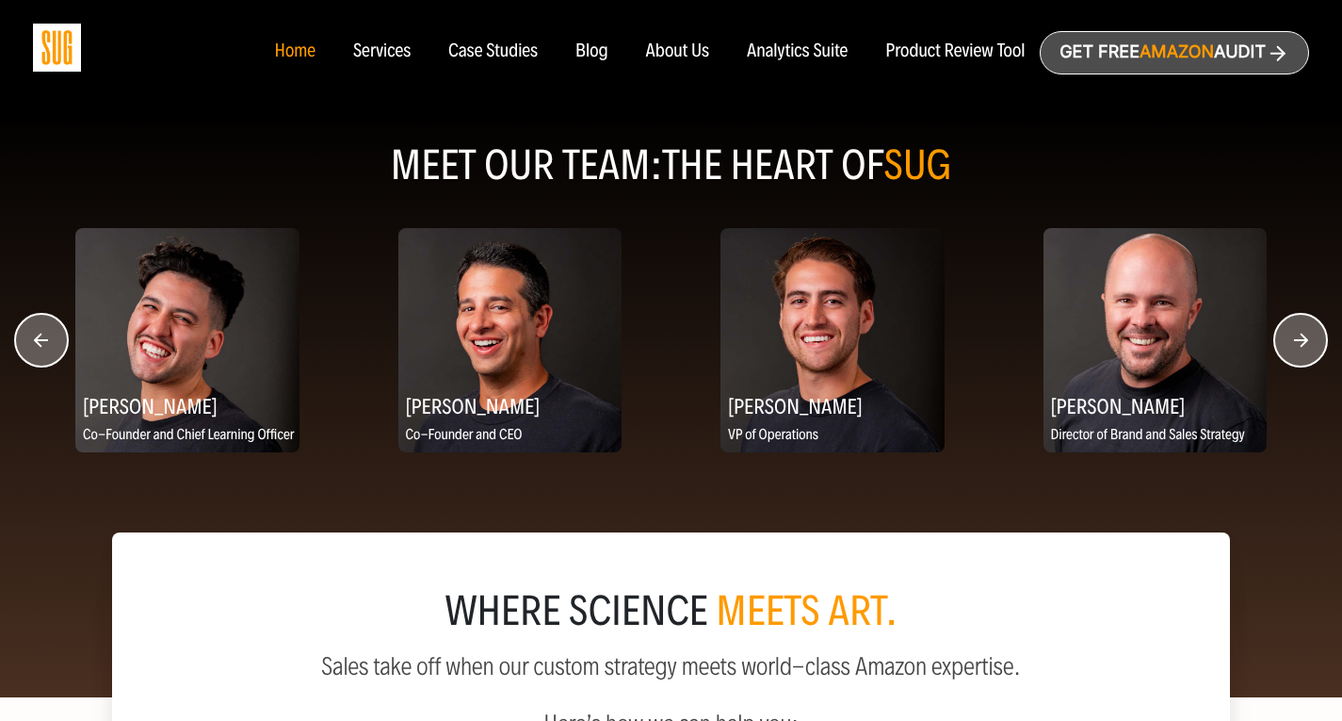
click at [1302, 336] on circle "button" at bounding box center [1300, 340] width 53 height 53
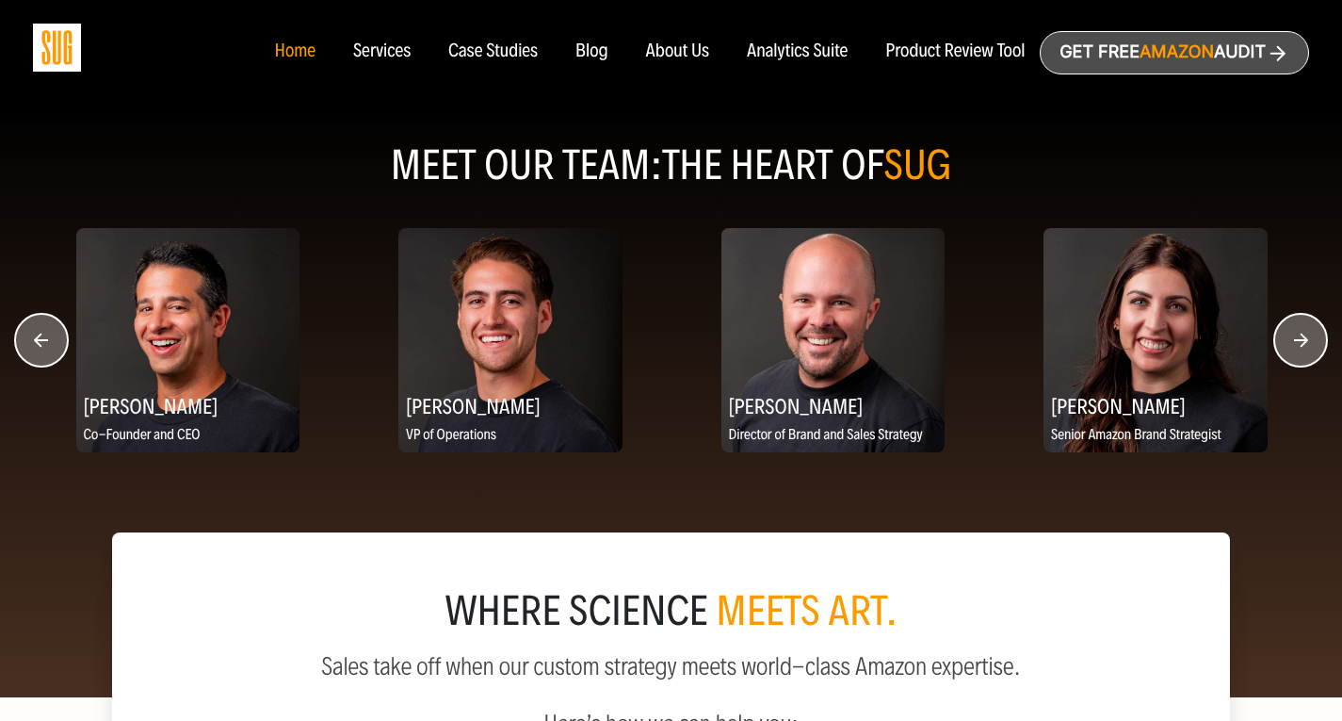
click at [49, 341] on circle "button" at bounding box center [41, 340] width 53 height 53
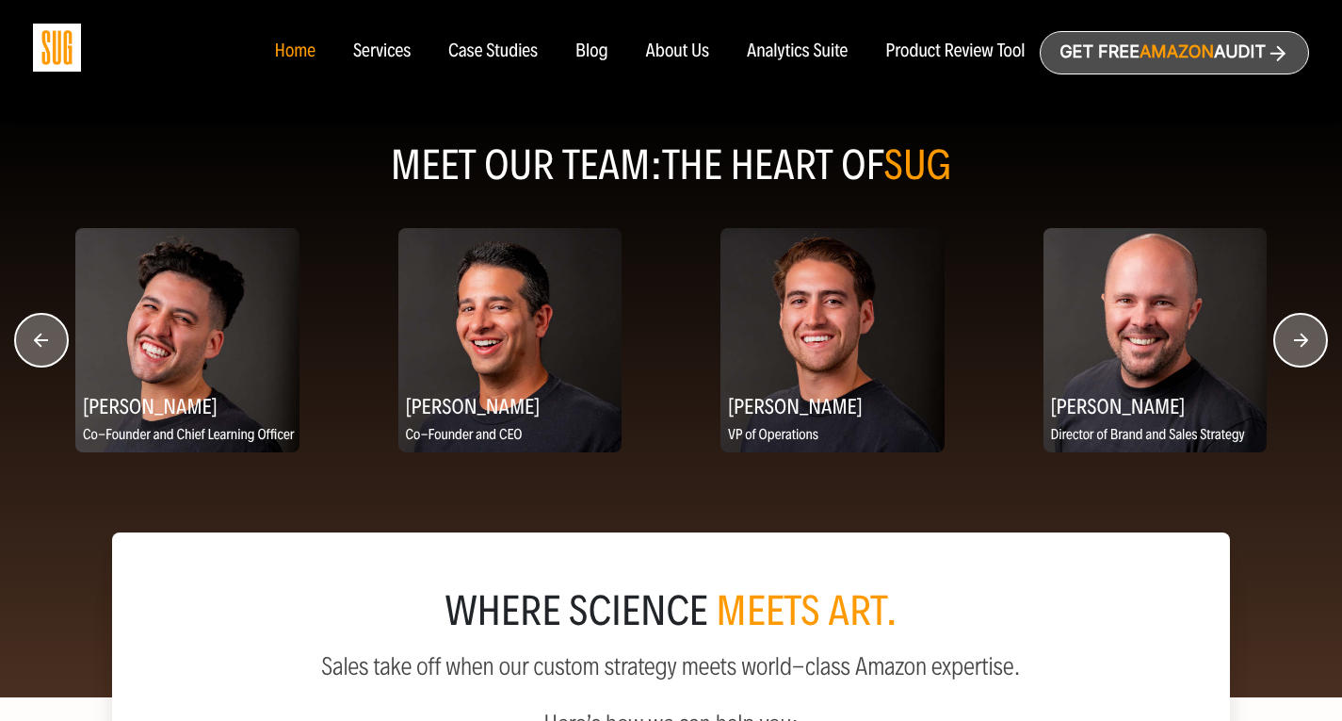
click at [49, 341] on circle "button" at bounding box center [41, 340] width 53 height 53
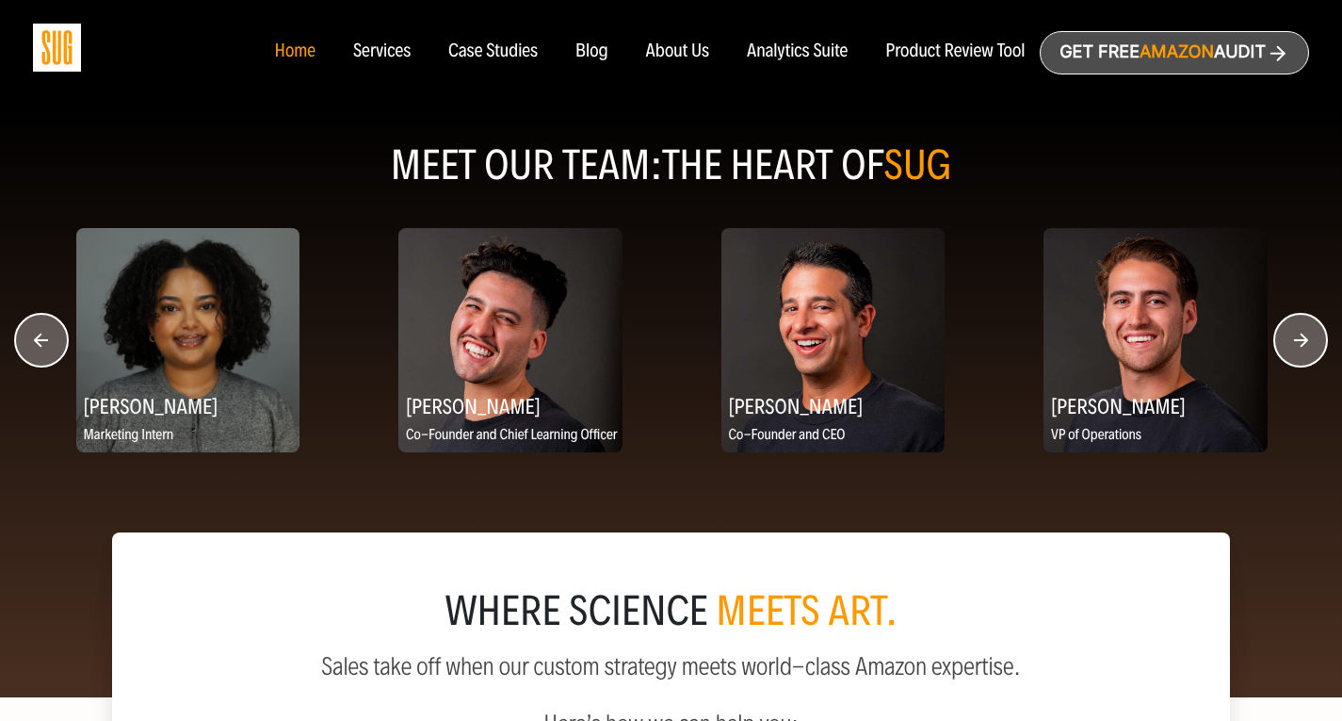
click at [49, 341] on circle "button" at bounding box center [41, 340] width 53 height 53
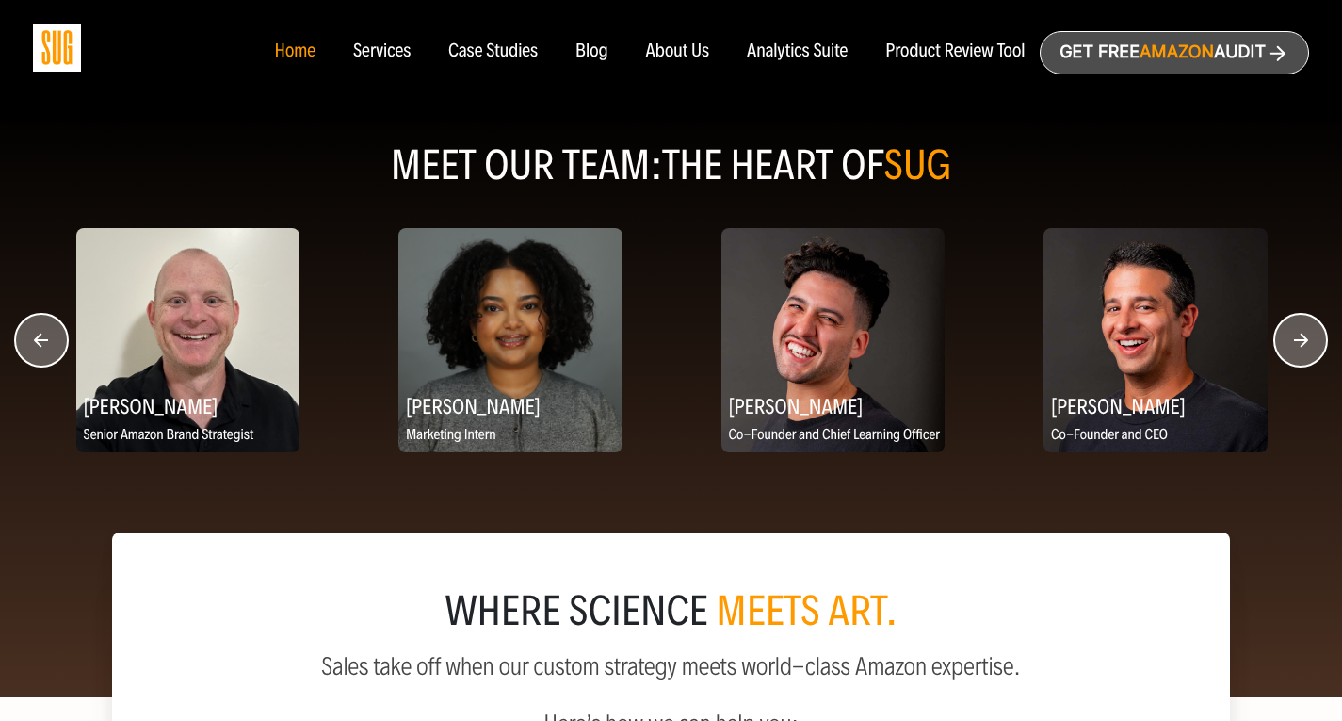
click at [42, 338] on icon "button" at bounding box center [41, 340] width 14 height 14
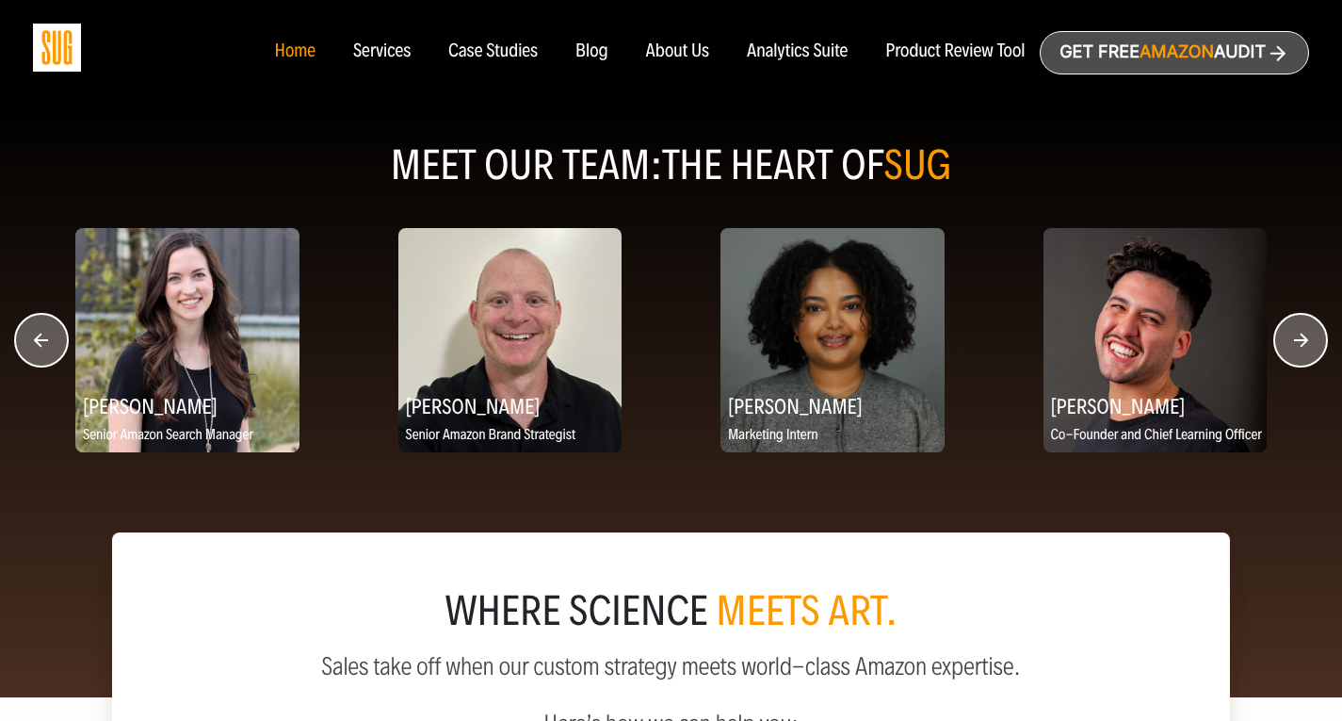
click at [42, 338] on icon "button" at bounding box center [41, 340] width 14 height 14
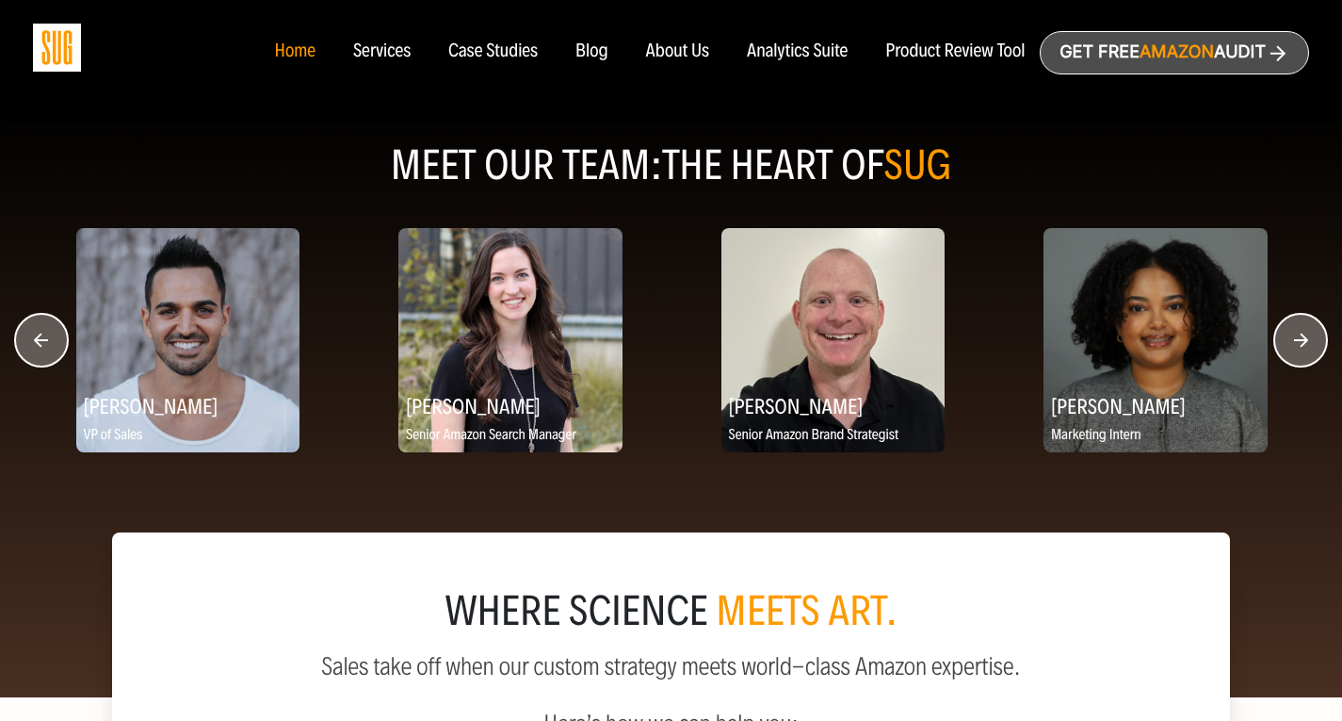
click at [42, 338] on icon "button" at bounding box center [41, 340] width 14 height 14
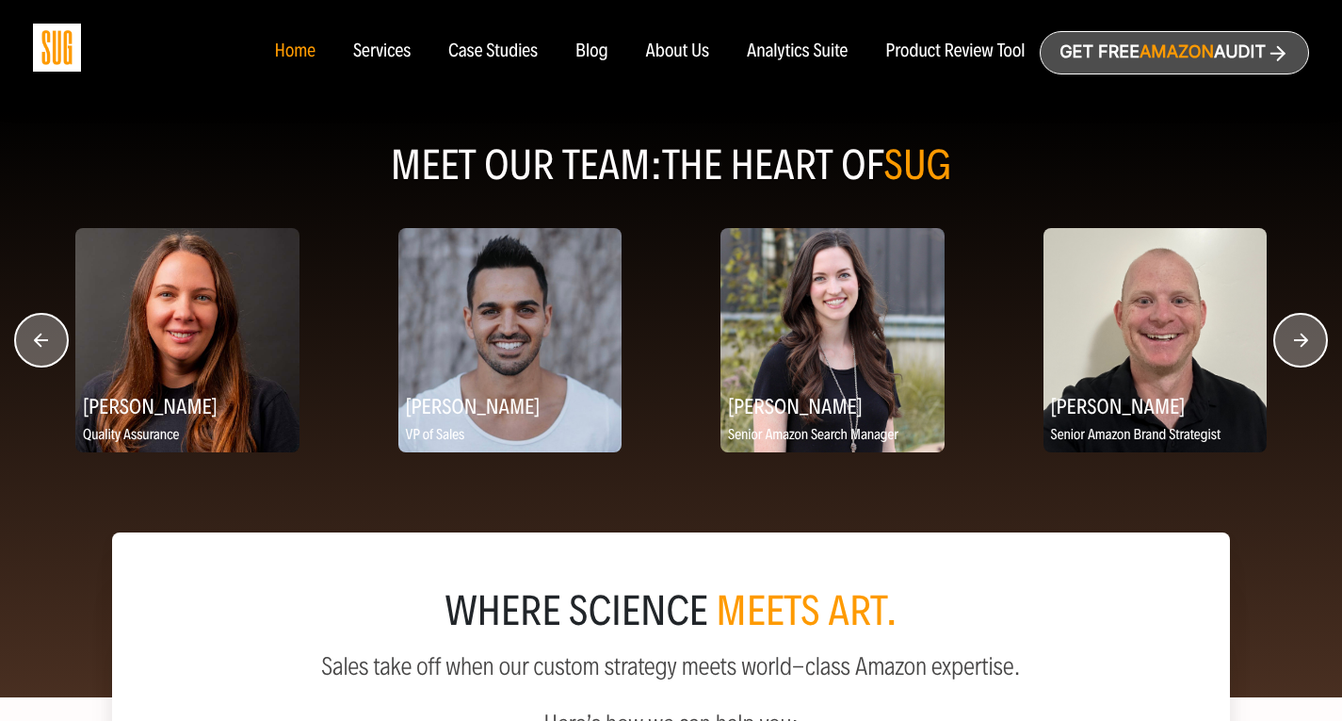
click at [41, 337] on circle "button" at bounding box center [41, 340] width 53 height 53
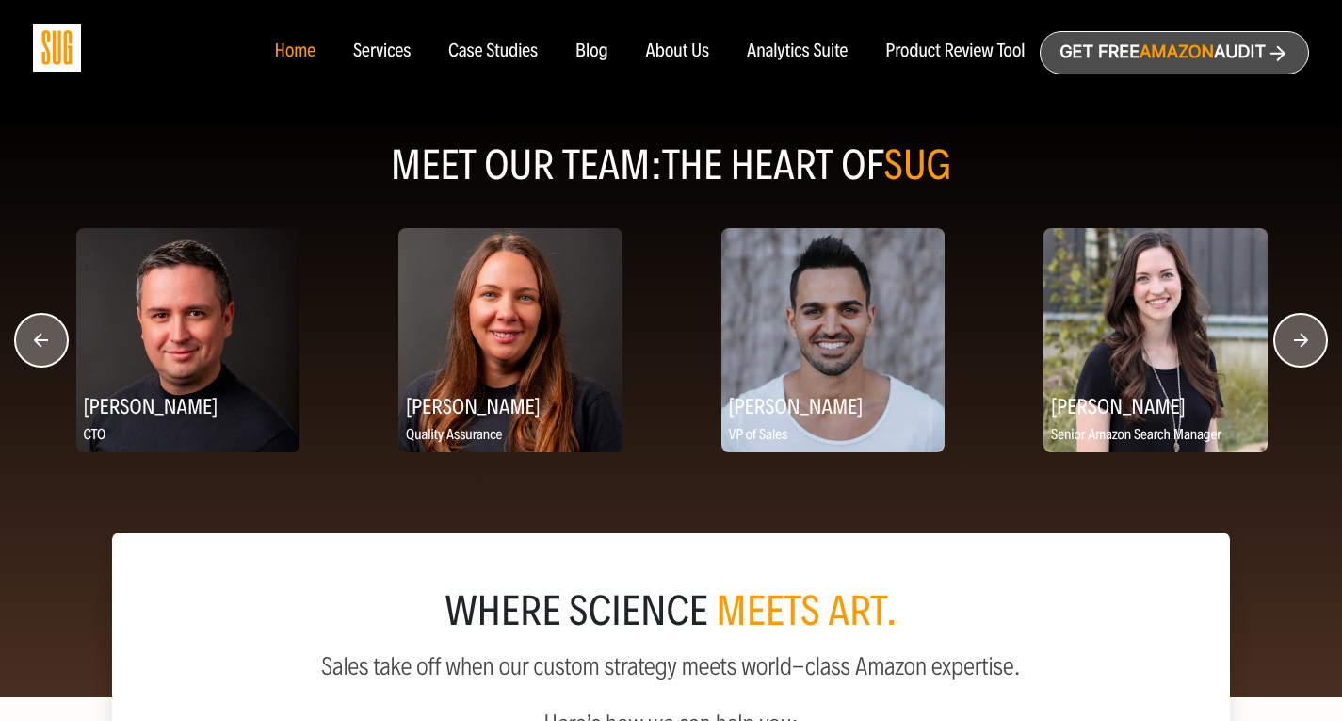
click at [41, 337] on circle "button" at bounding box center [41, 340] width 53 height 53
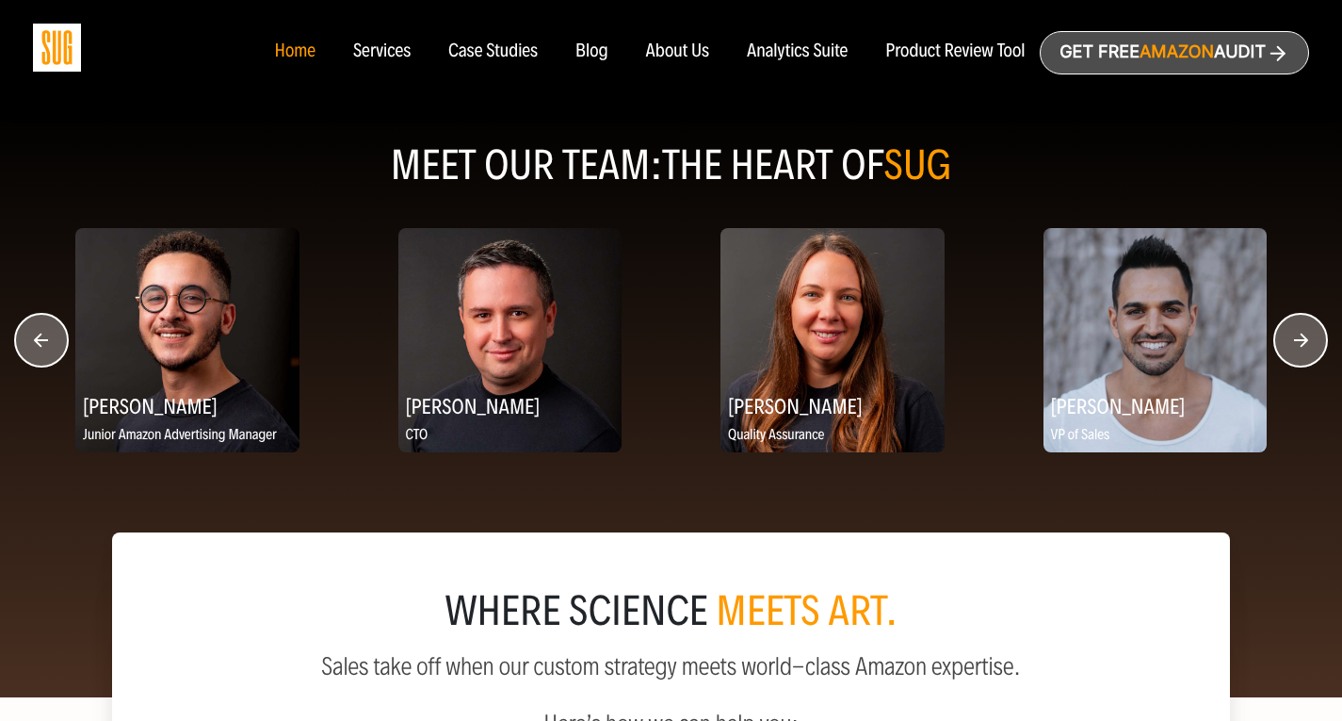
click at [41, 337] on circle "button" at bounding box center [41, 340] width 53 height 53
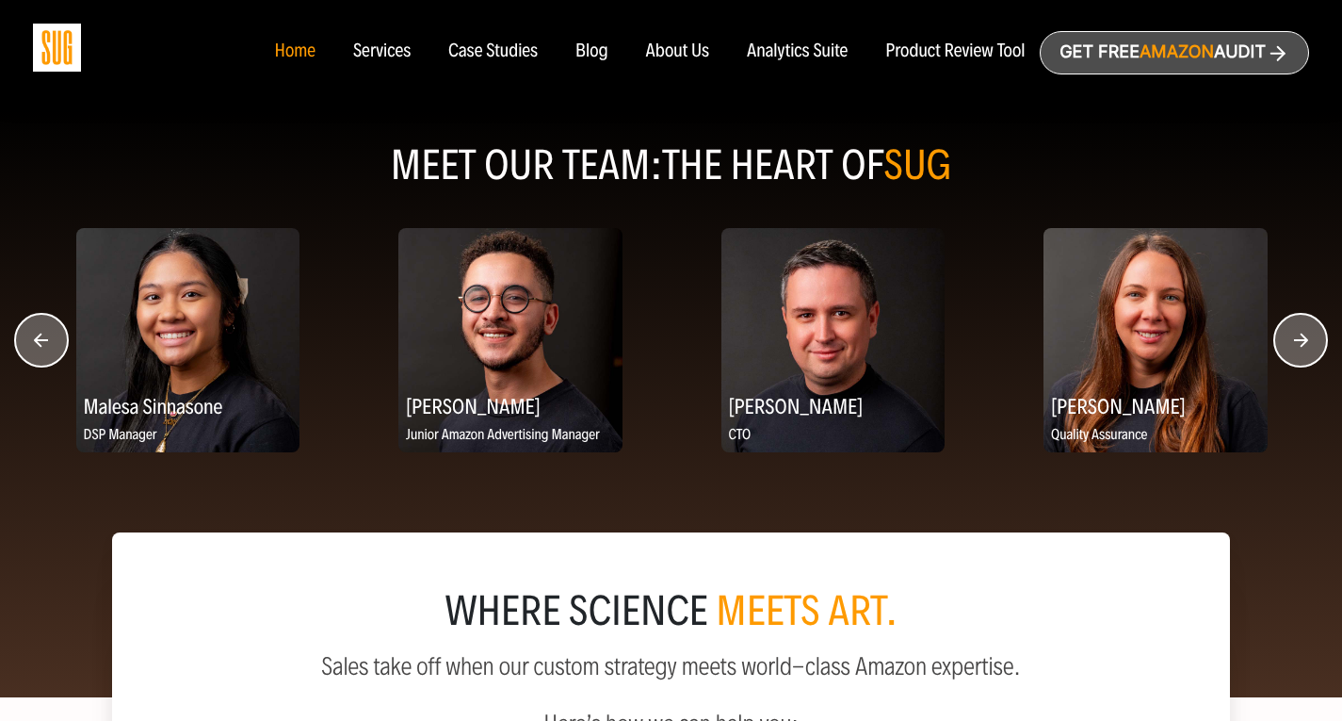
click at [41, 337] on circle "button" at bounding box center [41, 340] width 53 height 53
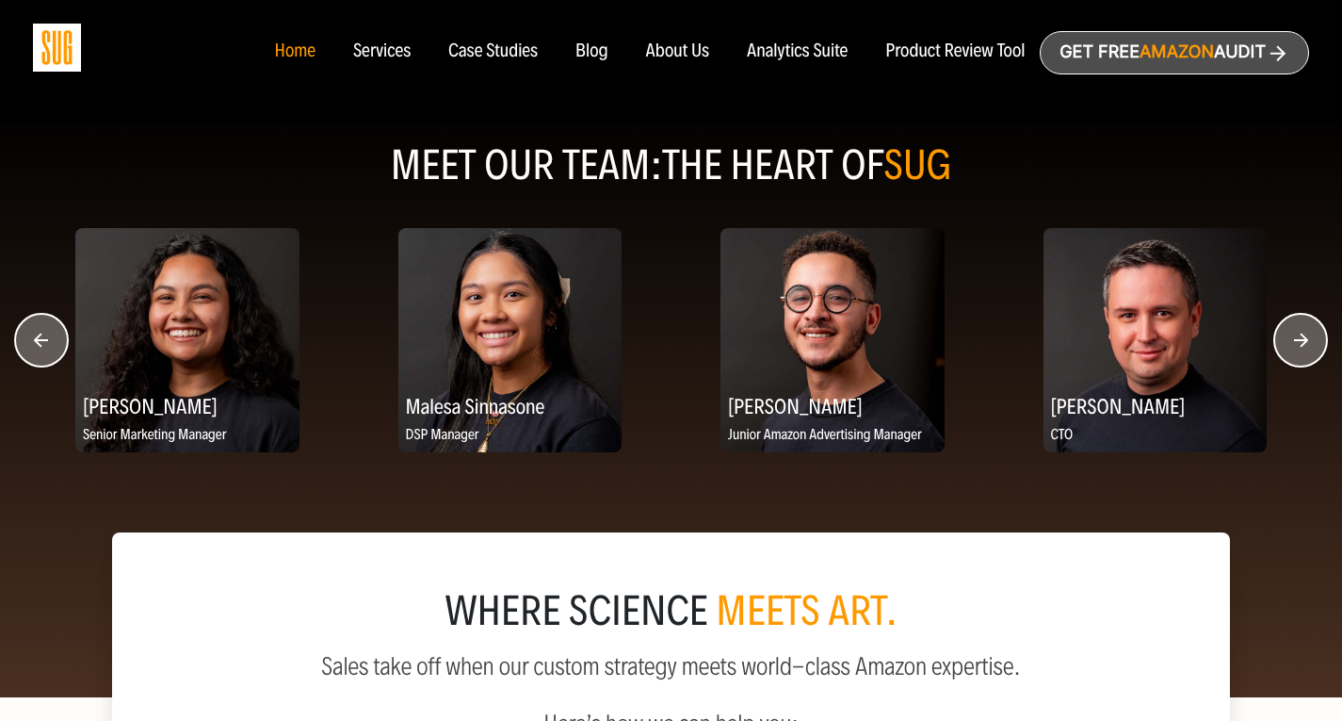
click at [41, 337] on circle "button" at bounding box center [41, 340] width 53 height 53
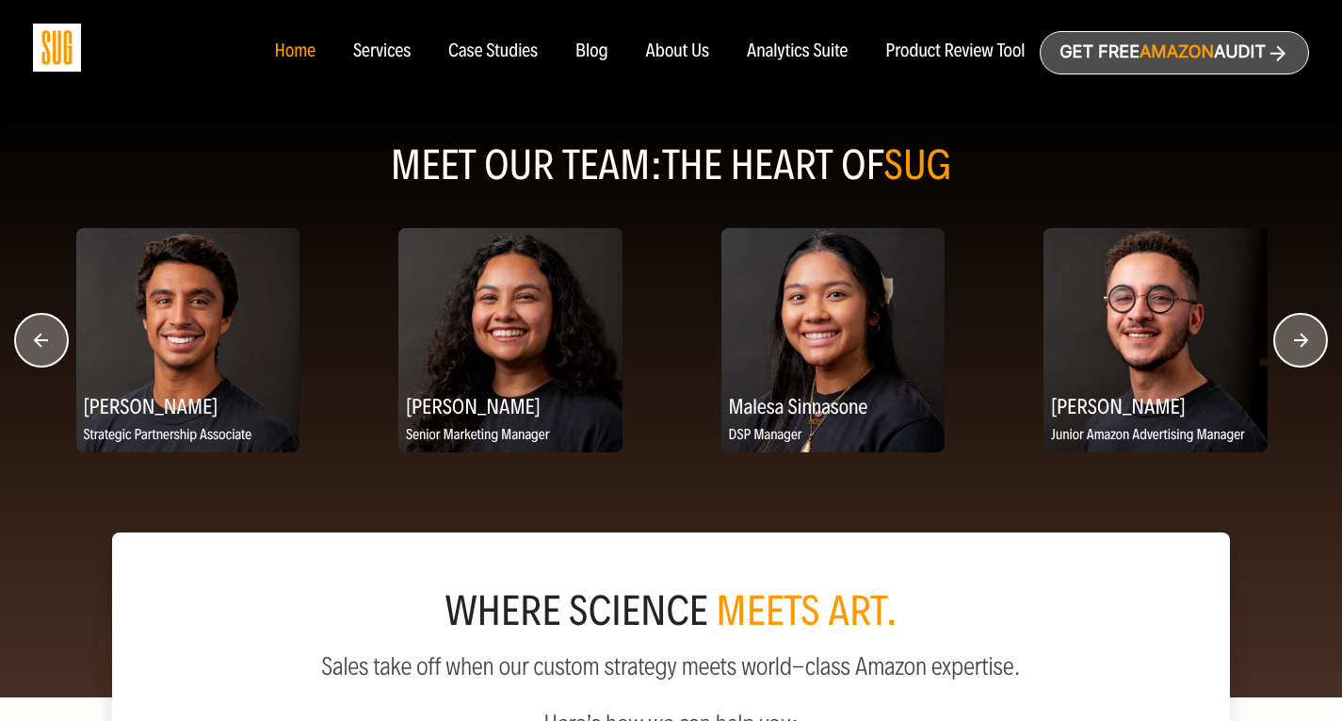
click at [41, 337] on circle "button" at bounding box center [41, 340] width 53 height 53
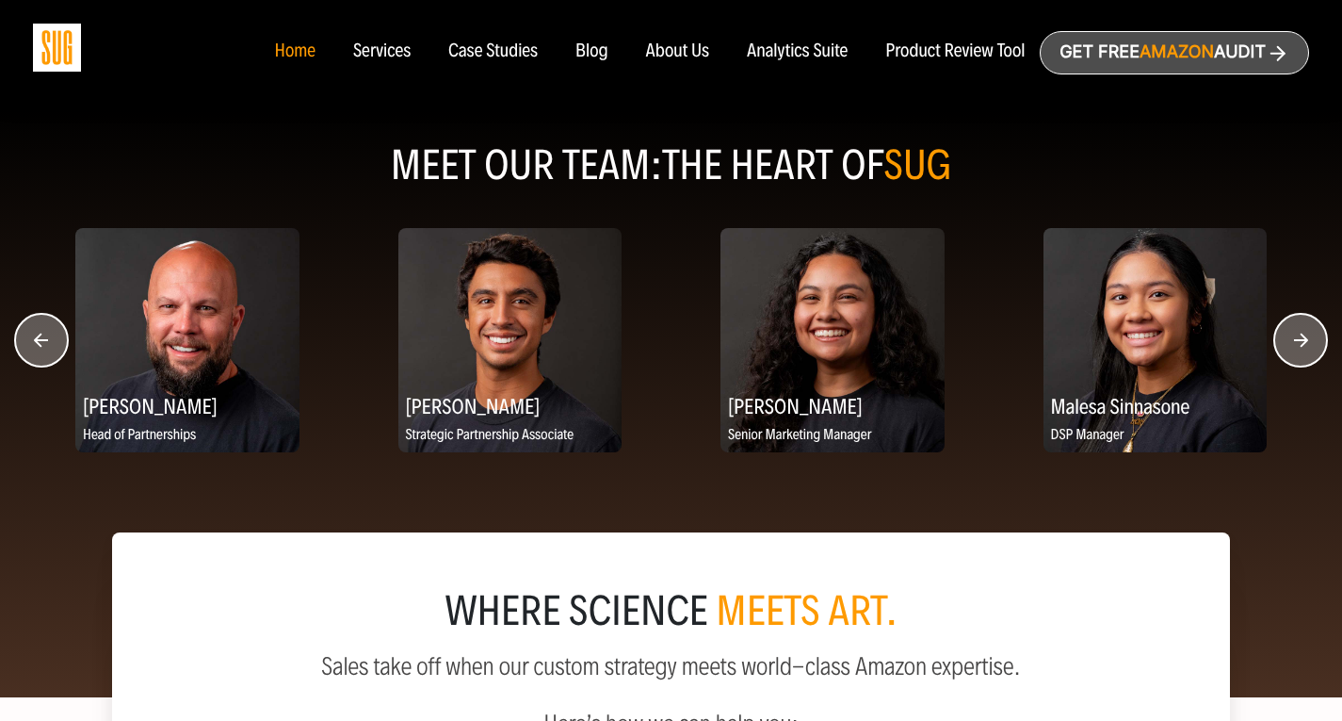
click at [41, 335] on circle "button" at bounding box center [41, 340] width 53 height 53
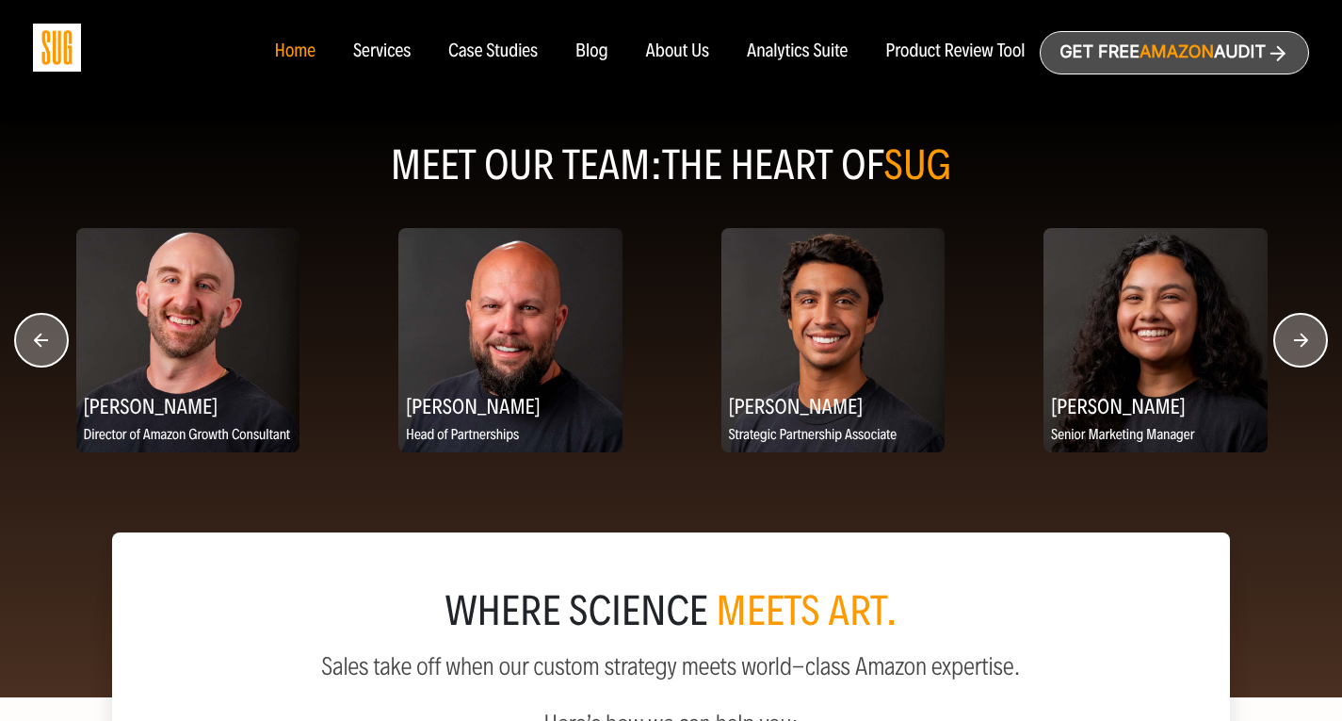
click at [41, 335] on circle "button" at bounding box center [41, 340] width 53 height 53
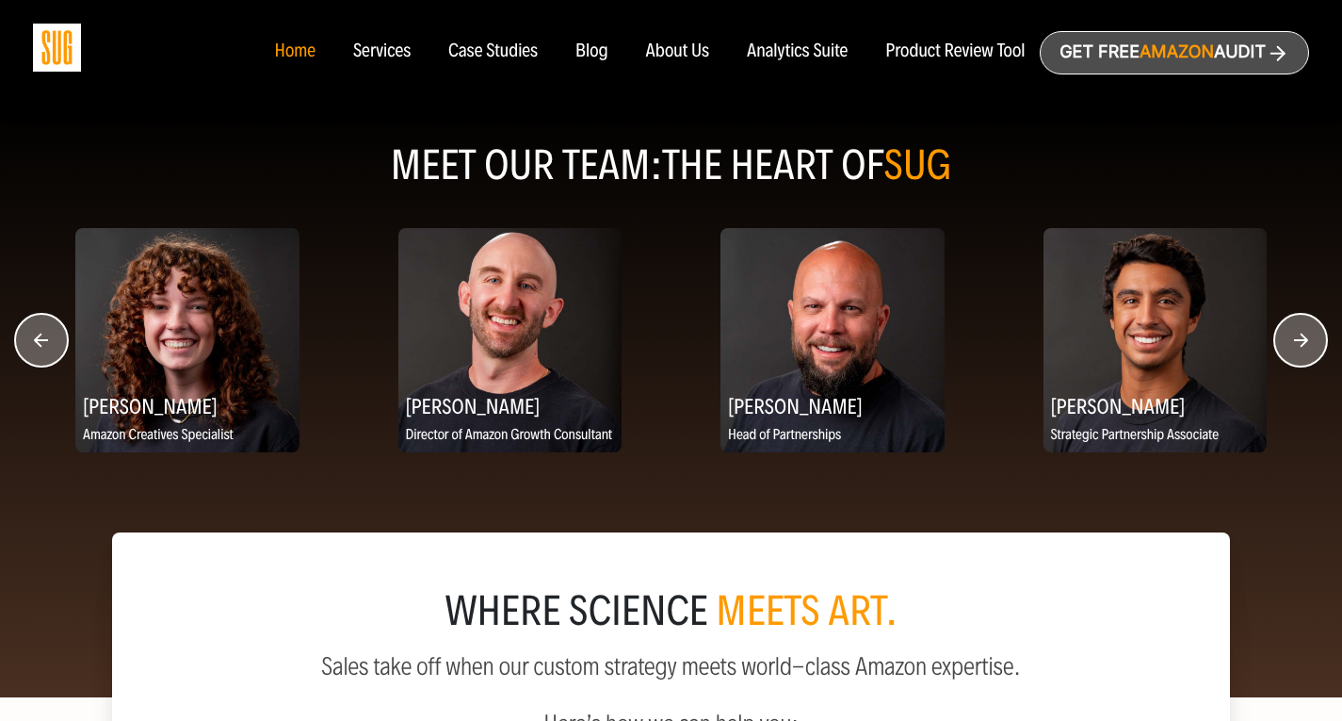
click at [41, 335] on circle "button" at bounding box center [41, 340] width 53 height 53
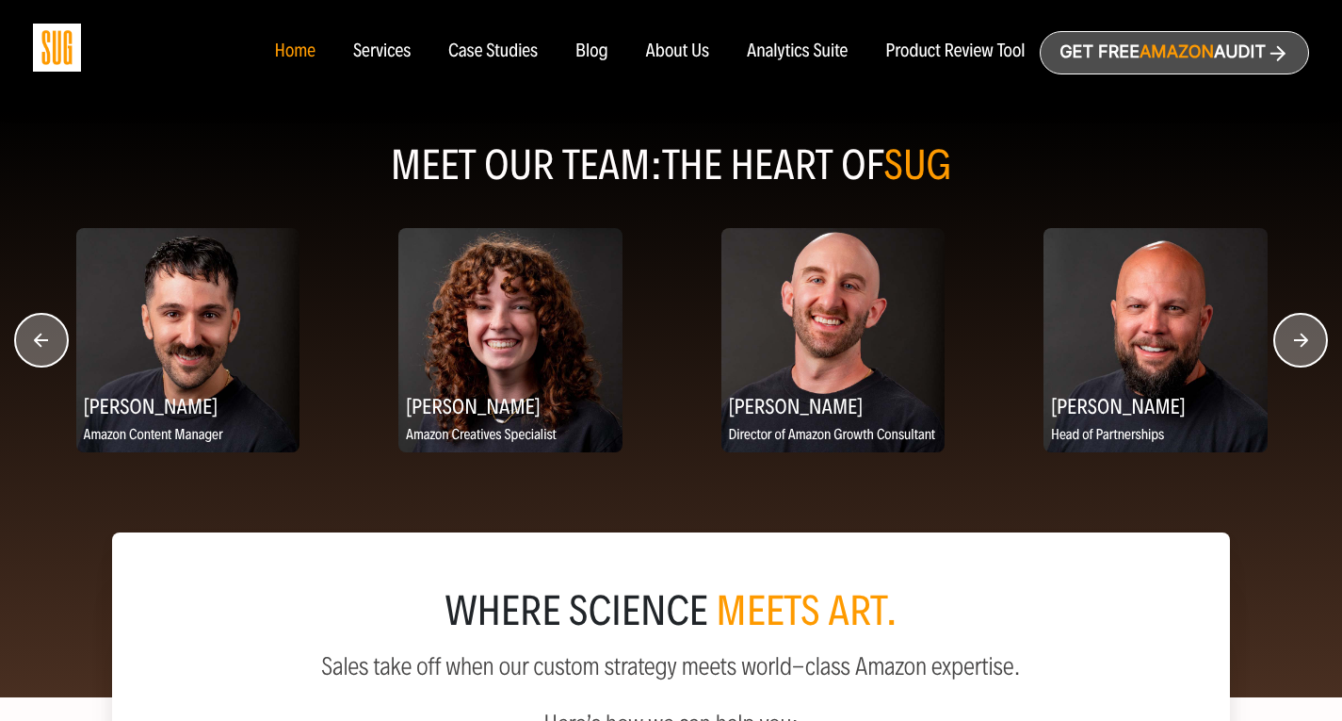
click at [41, 335] on circle "button" at bounding box center [41, 340] width 53 height 53
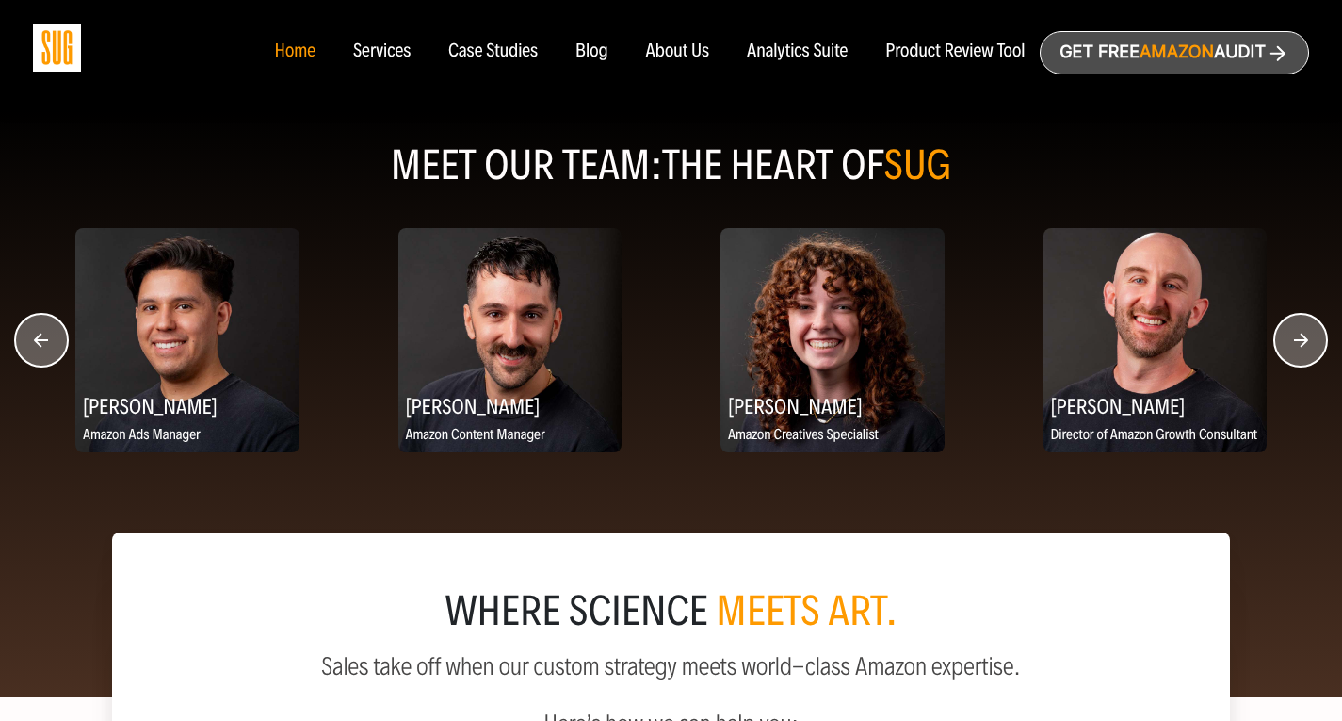
click at [41, 335] on circle "button" at bounding box center [41, 340] width 53 height 53
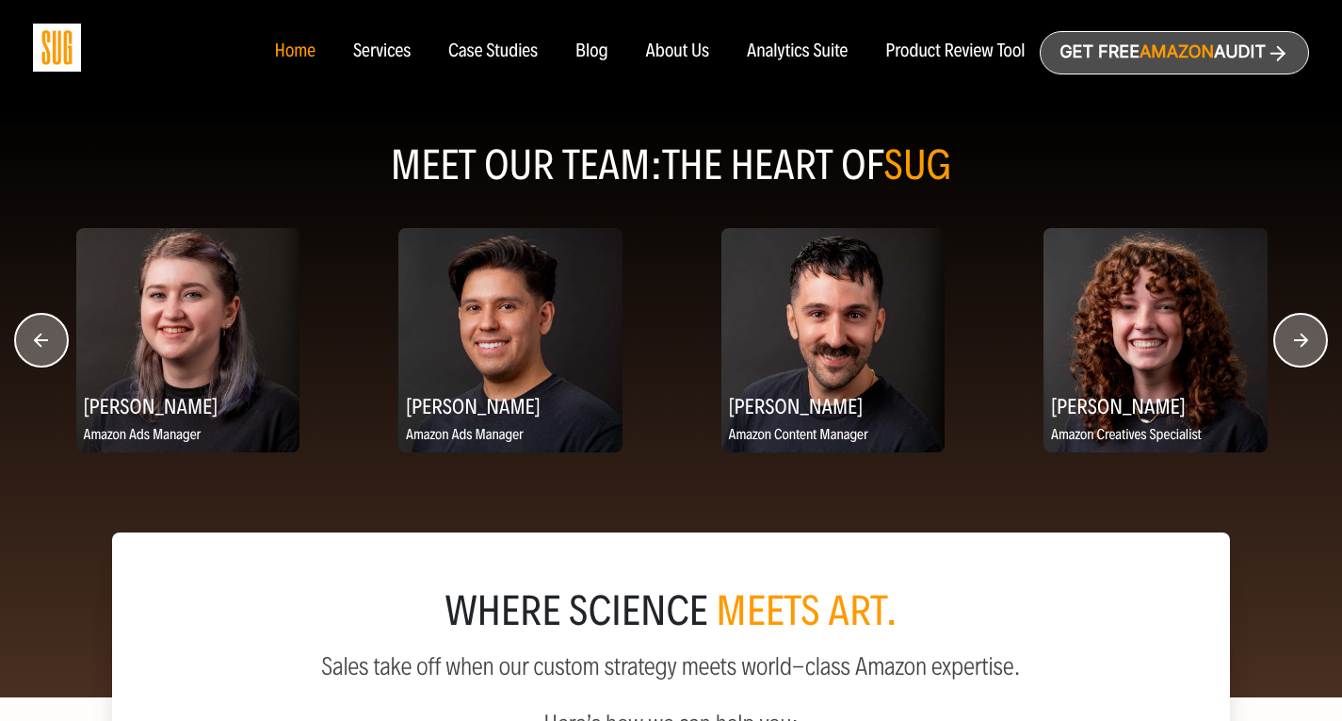
click at [41, 335] on circle "button" at bounding box center [41, 340] width 53 height 53
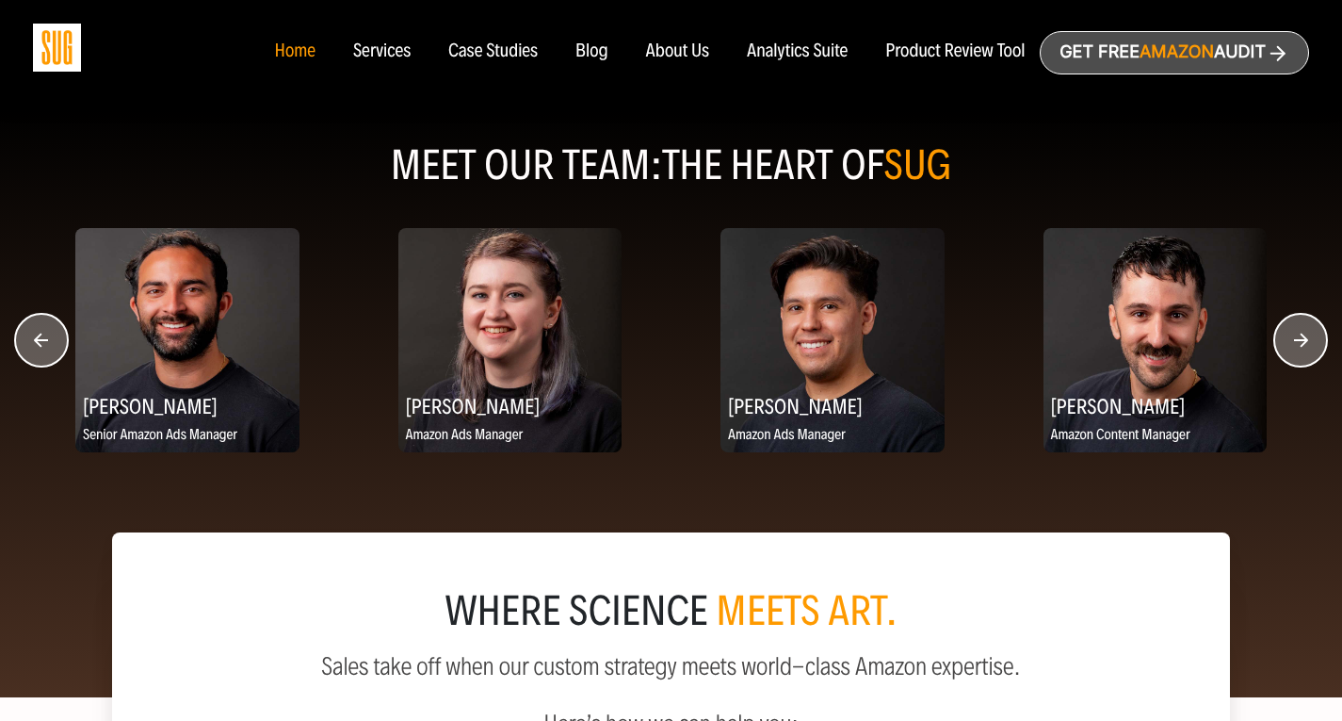
click at [41, 335] on circle "button" at bounding box center [41, 340] width 53 height 53
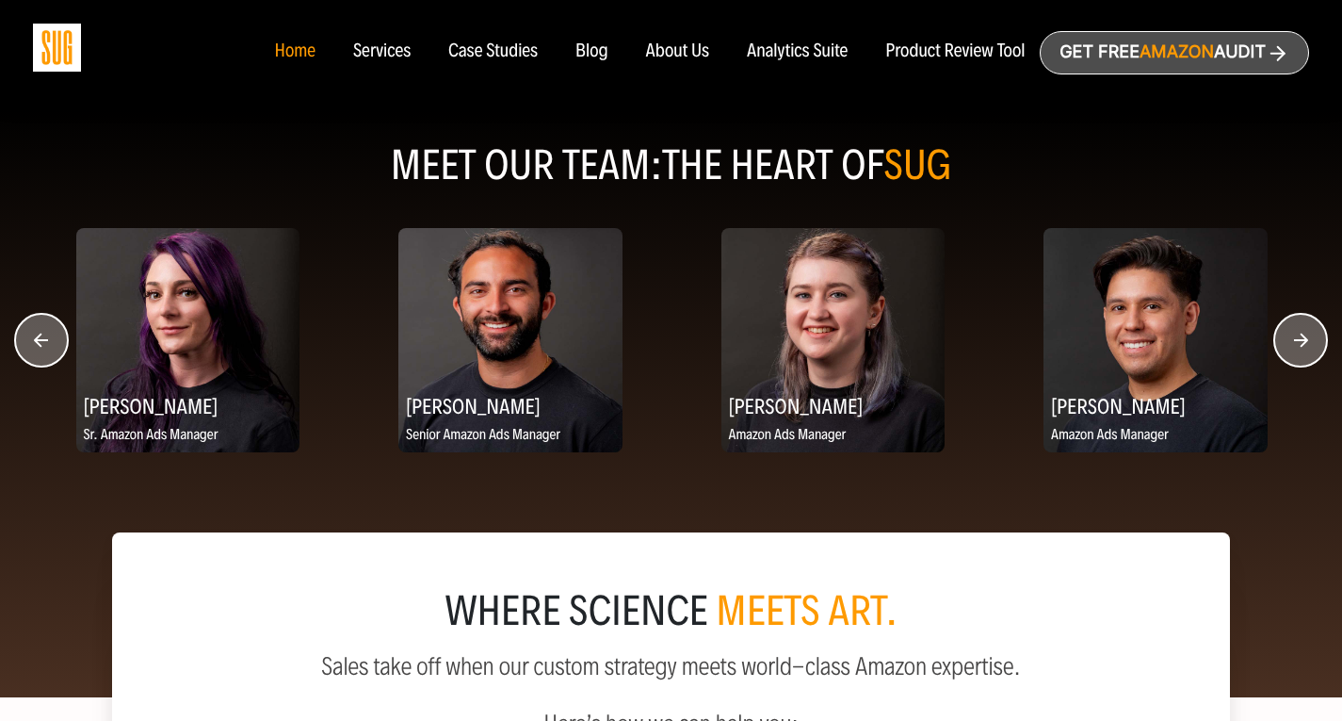
click at [41, 335] on circle "button" at bounding box center [41, 340] width 53 height 53
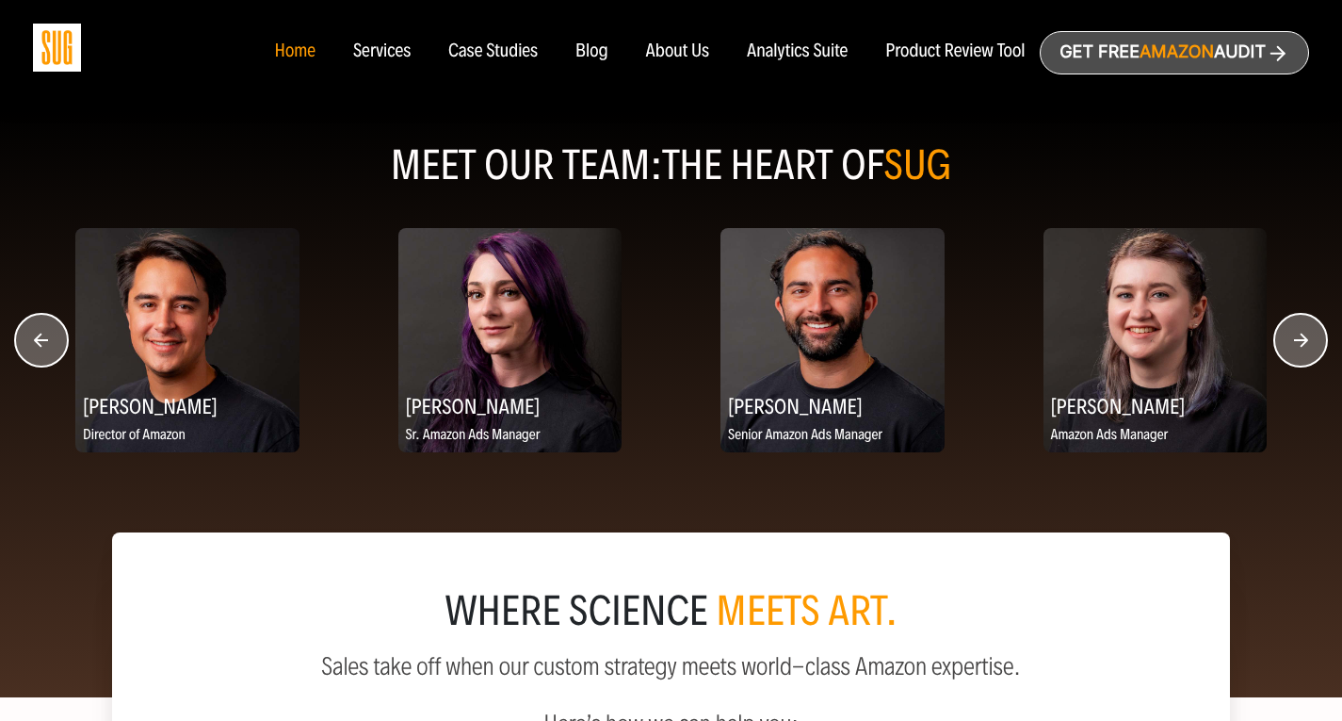
click at [41, 335] on circle "button" at bounding box center [41, 340] width 53 height 53
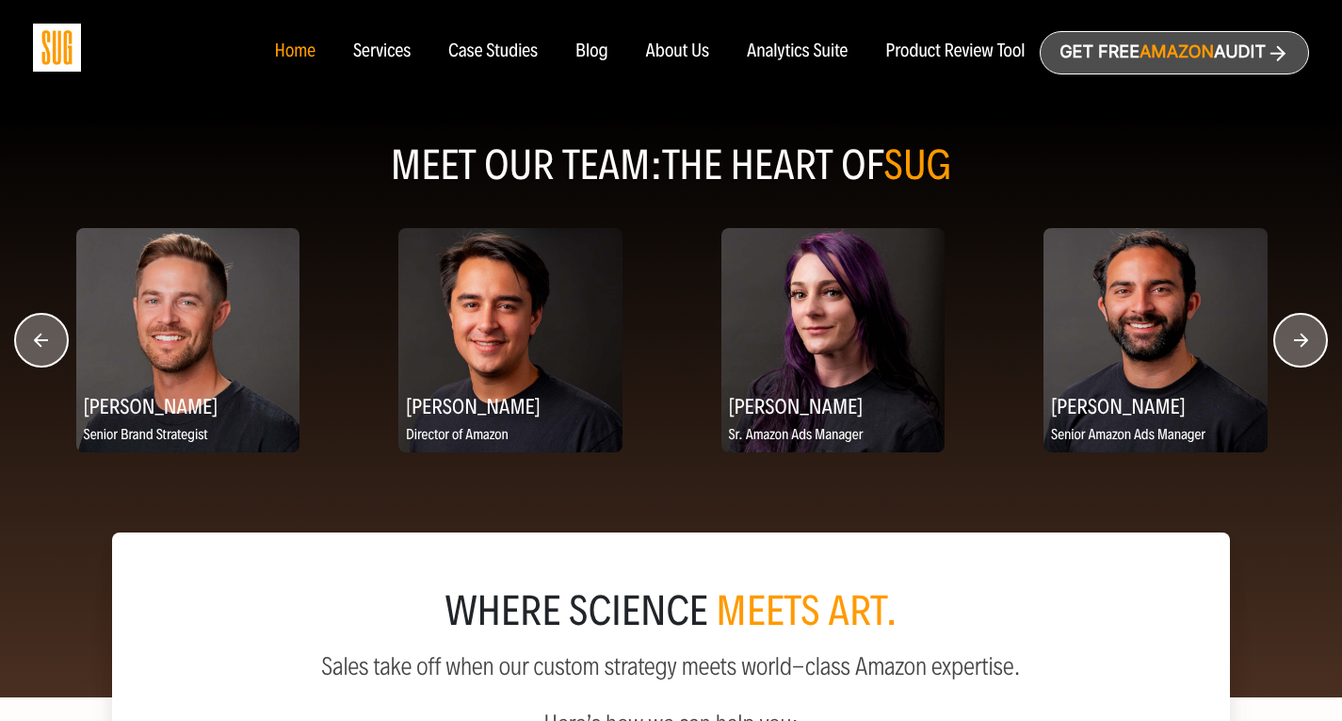
click at [41, 335] on circle "button" at bounding box center [41, 340] width 53 height 53
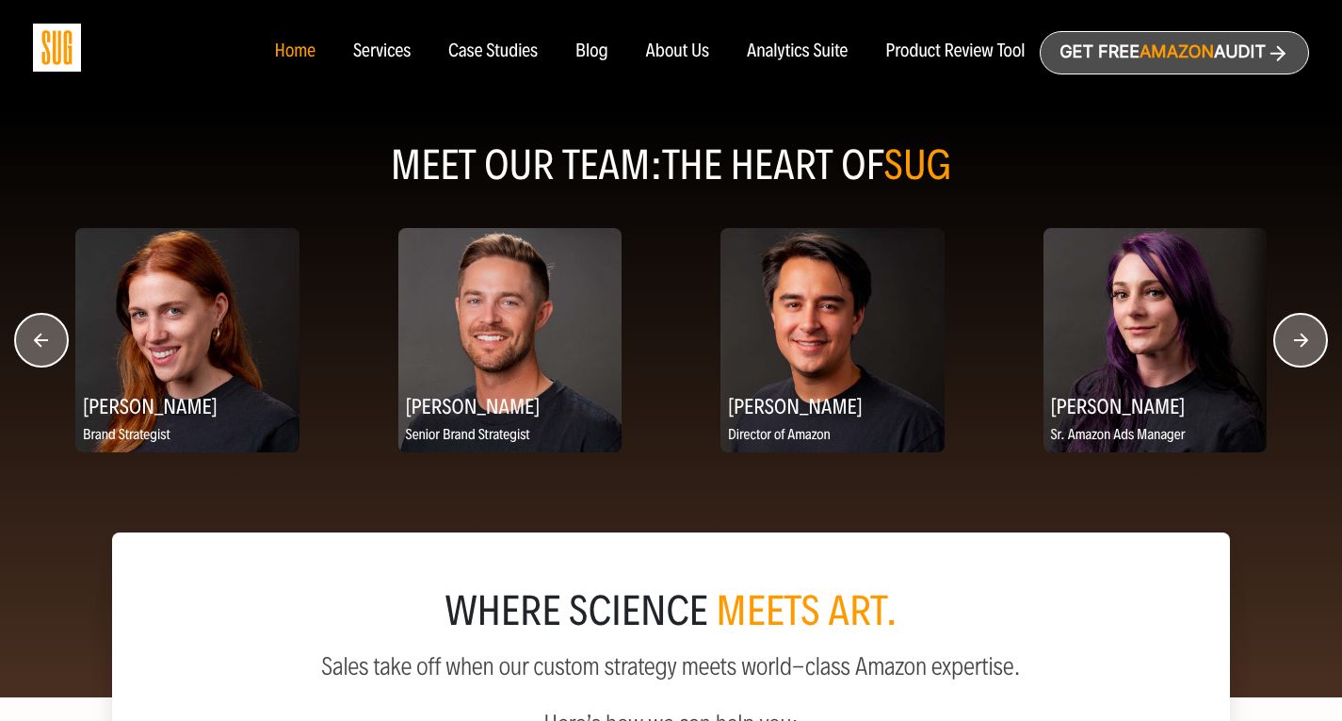
click at [41, 335] on circle "button" at bounding box center [41, 340] width 53 height 53
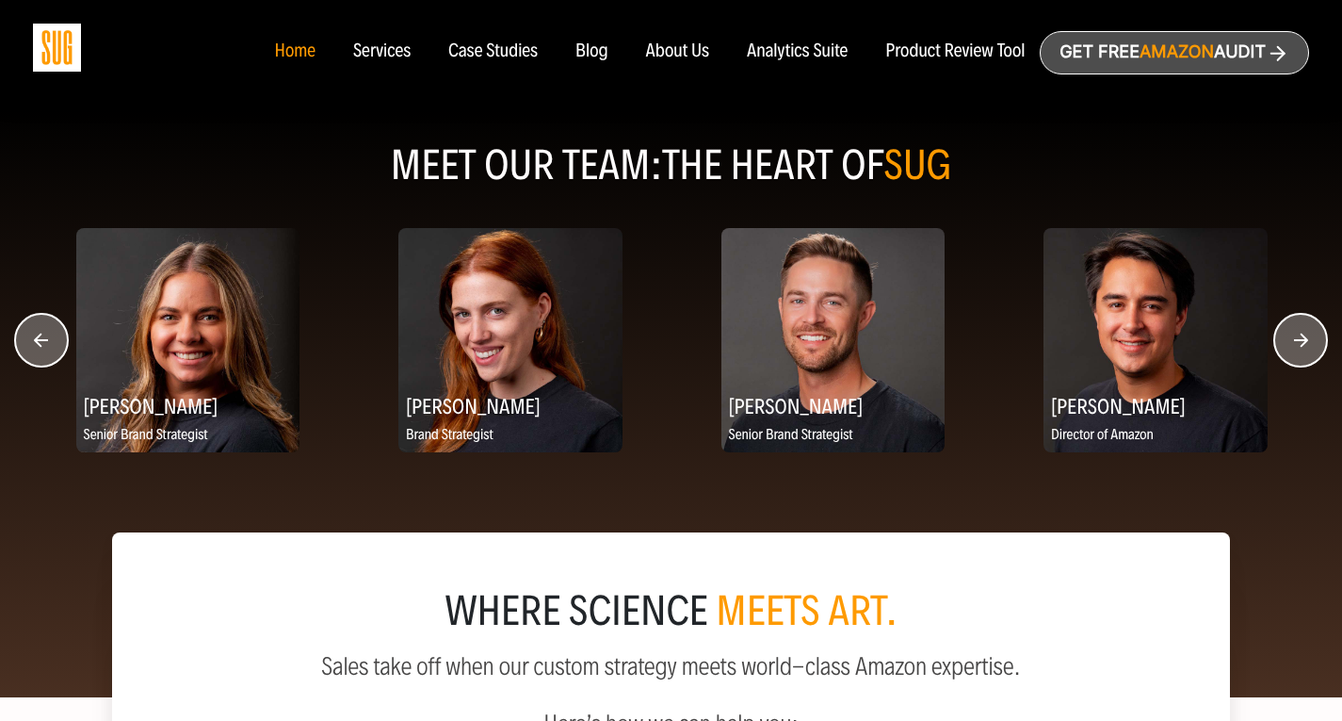
click at [41, 335] on circle "button" at bounding box center [41, 340] width 53 height 53
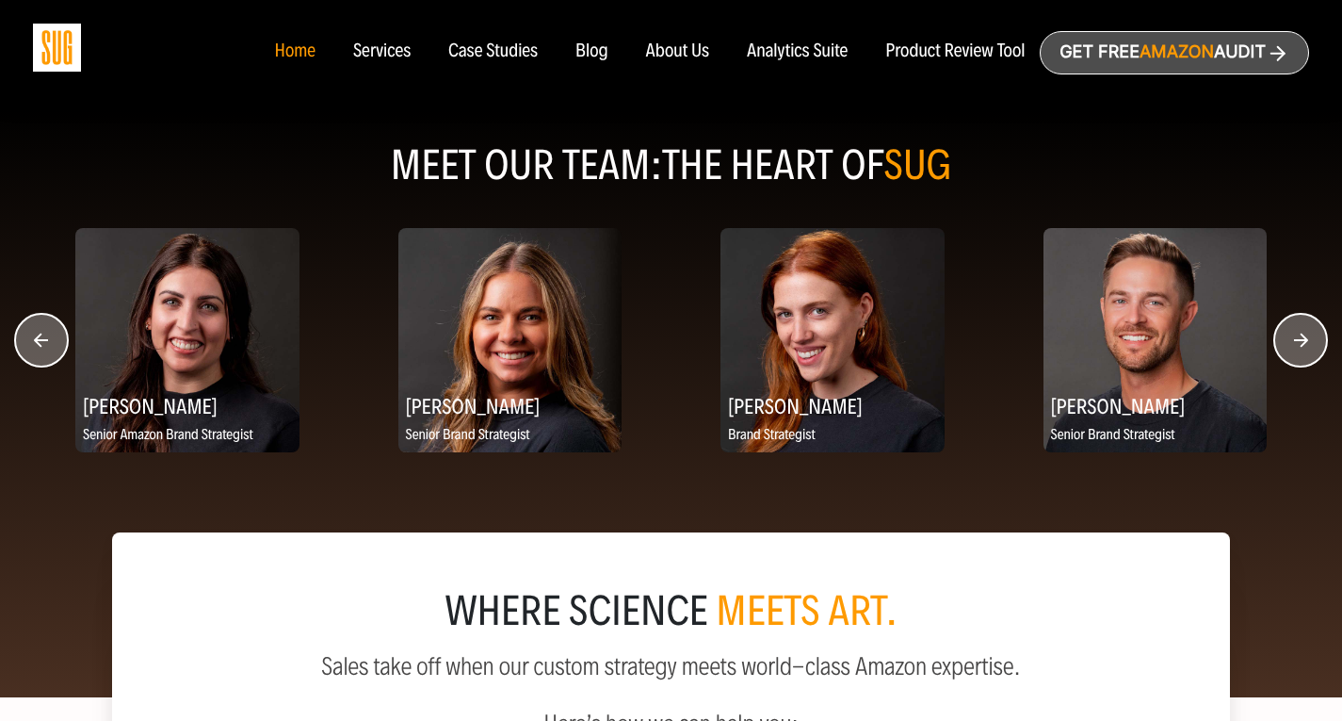
click at [41, 335] on circle "button" at bounding box center [41, 340] width 53 height 53
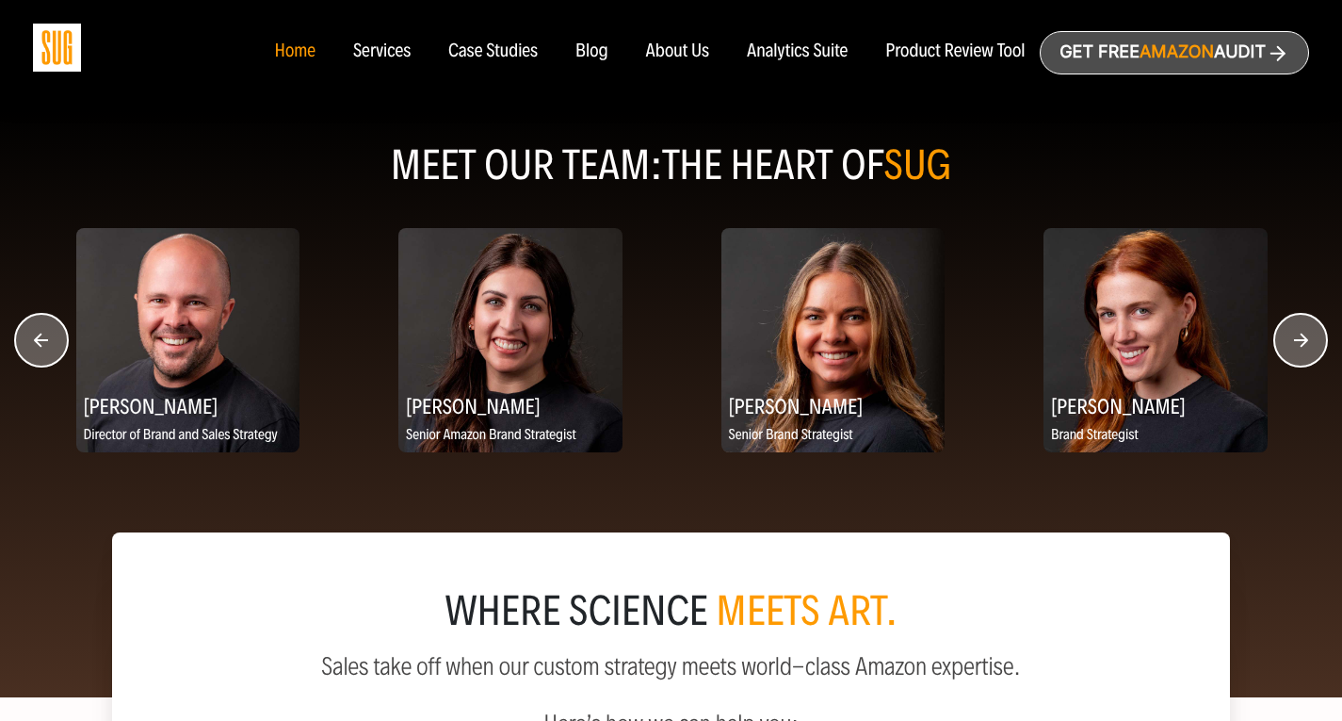
click at [41, 335] on circle "button" at bounding box center [41, 340] width 53 height 53
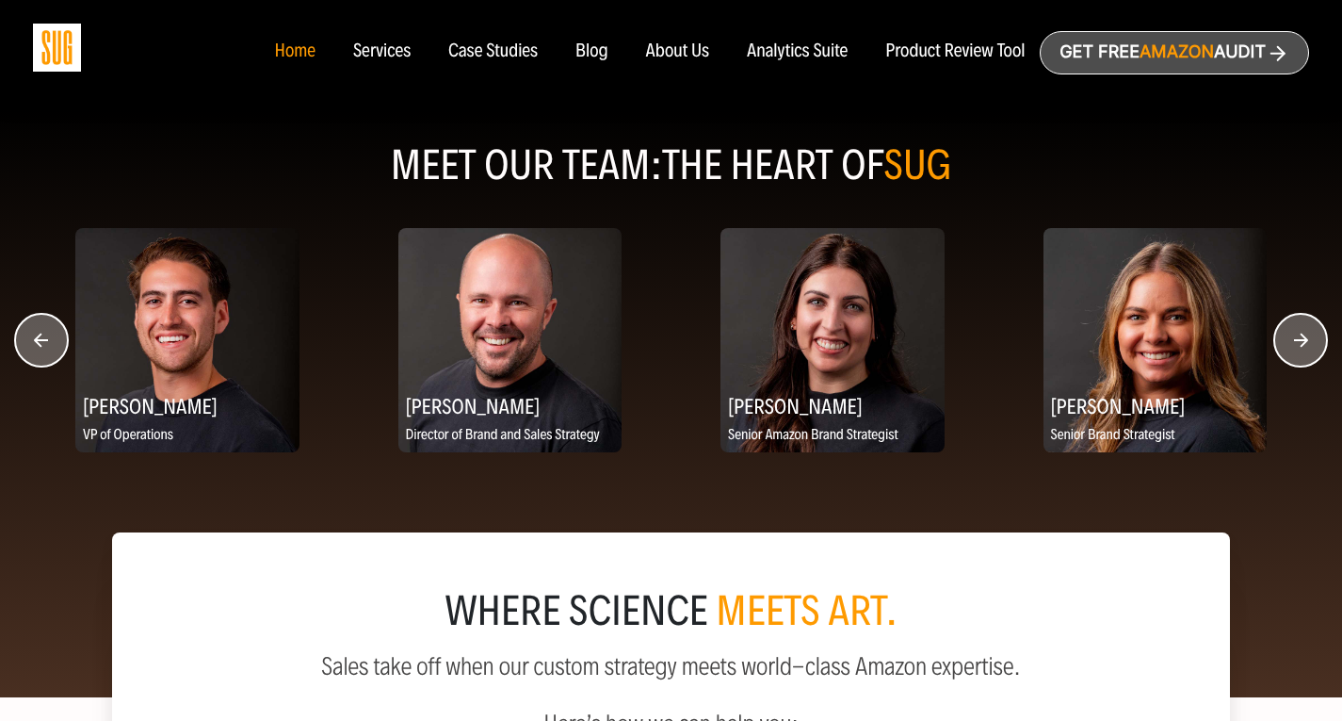
click at [41, 335] on circle "button" at bounding box center [41, 340] width 53 height 53
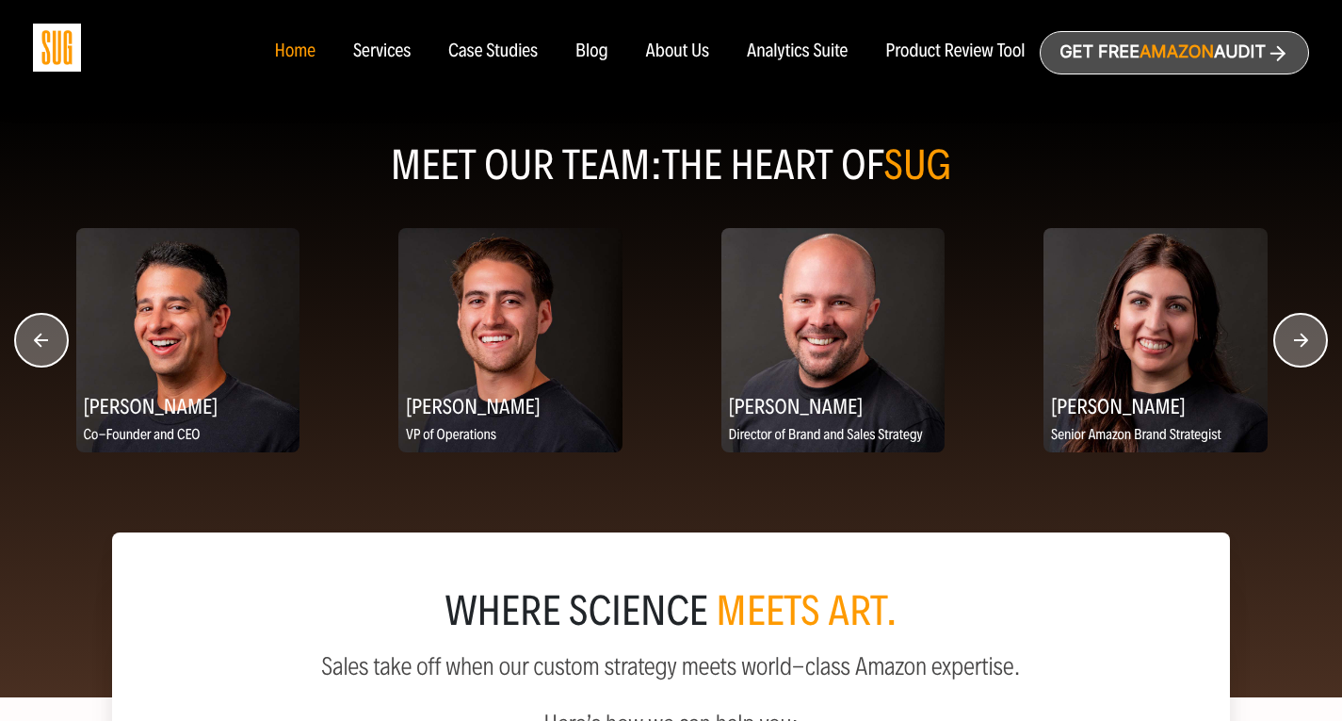
click at [41, 335] on circle "button" at bounding box center [41, 340] width 53 height 53
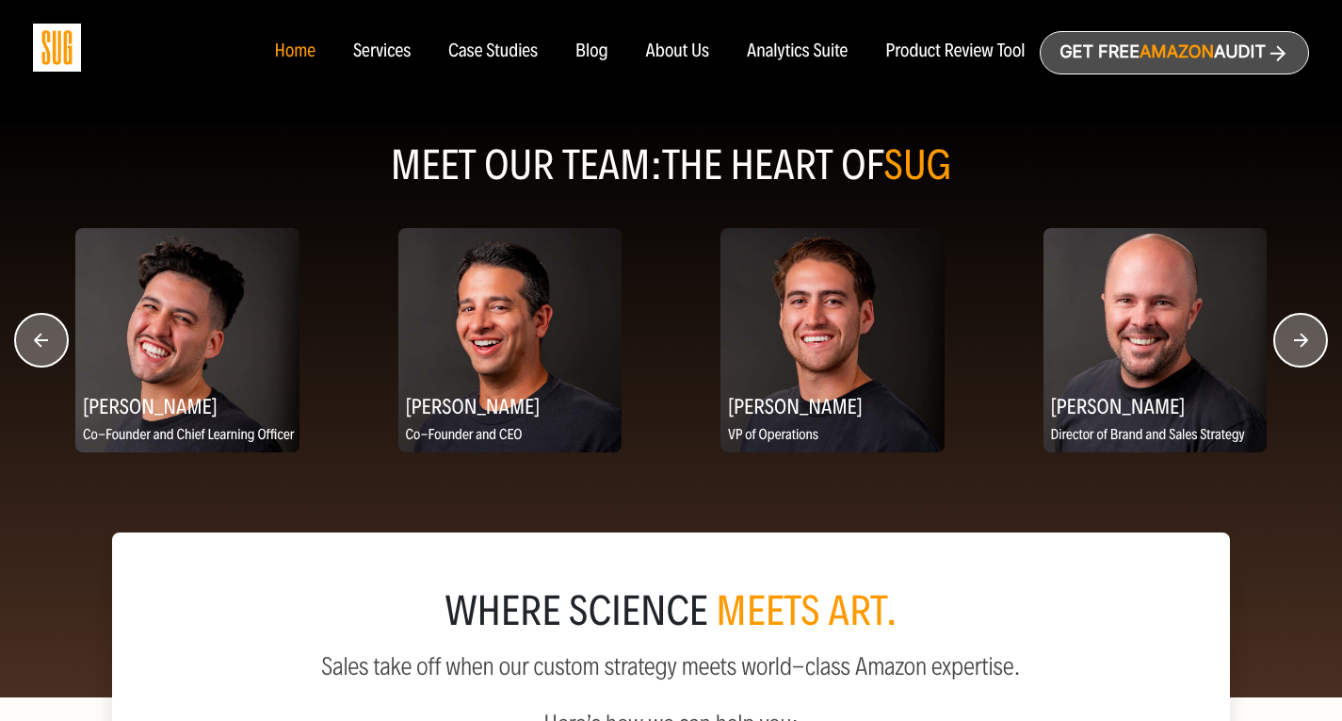
click at [462, 49] on div "Case Studies" at bounding box center [492, 51] width 89 height 21
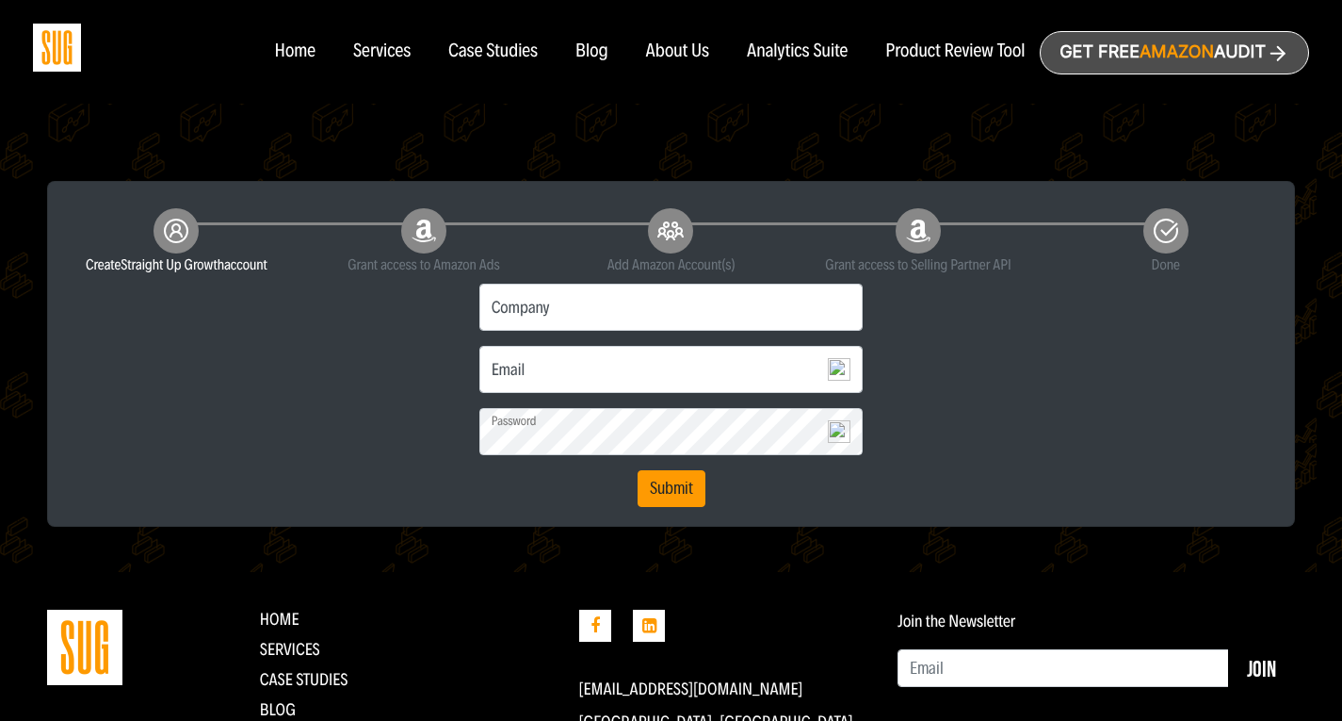
scroll to position [283, 0]
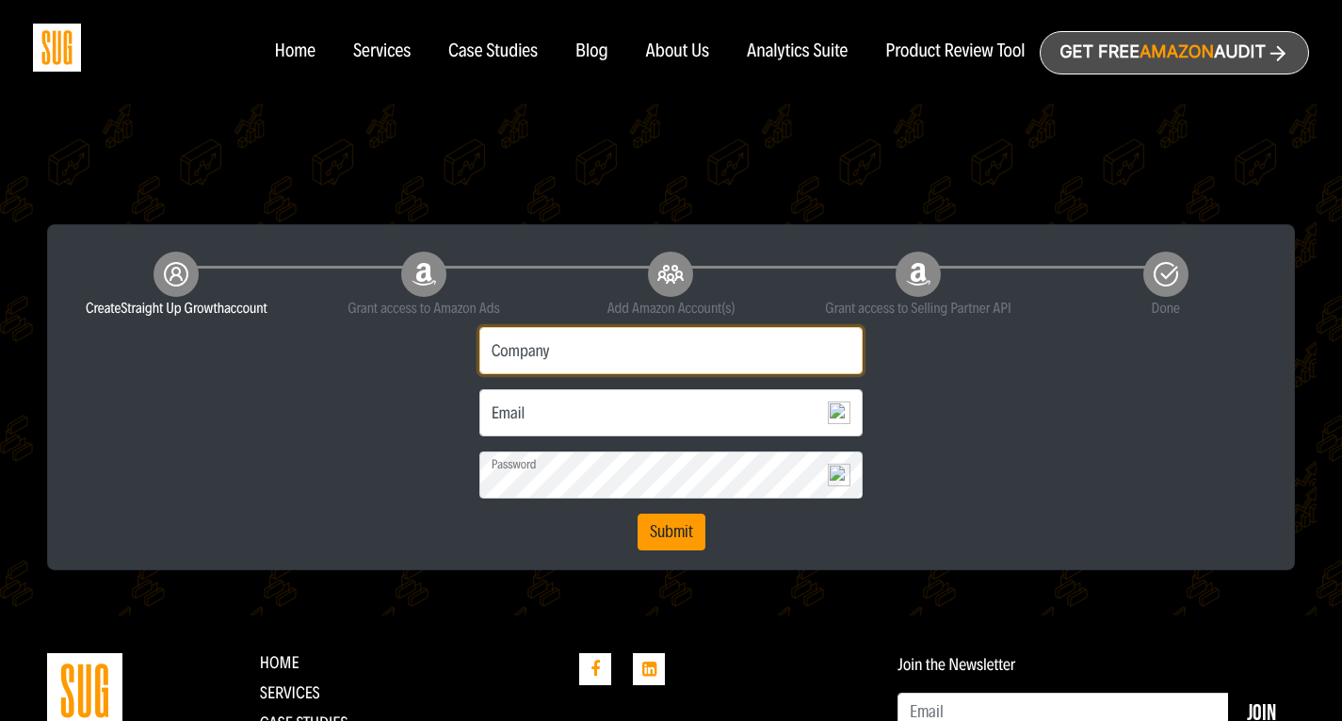
click at [624, 350] on input "Company" at bounding box center [671, 350] width 384 height 47
type input "FESTIVE FOOD BRANDS LLC"
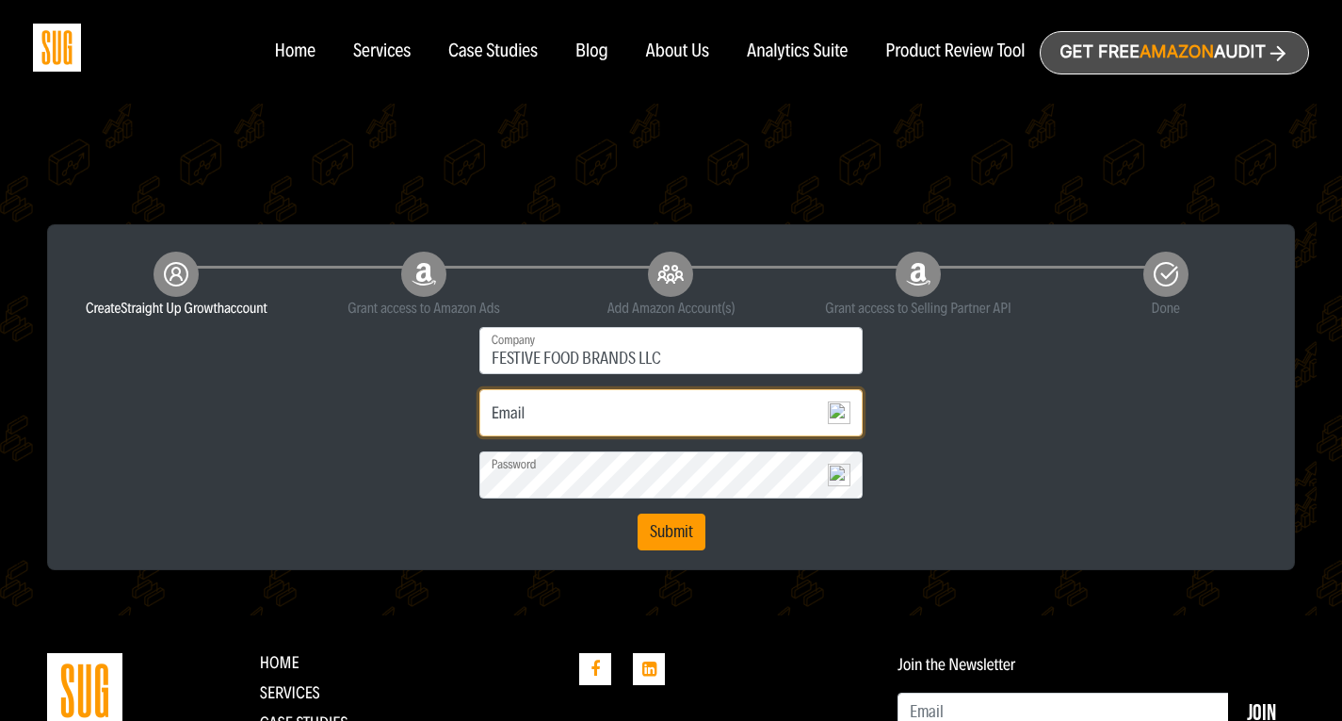
type input "raveez@festivefoodbrands.com"
click at [662, 525] on button "Submit" at bounding box center [672, 532] width 68 height 38
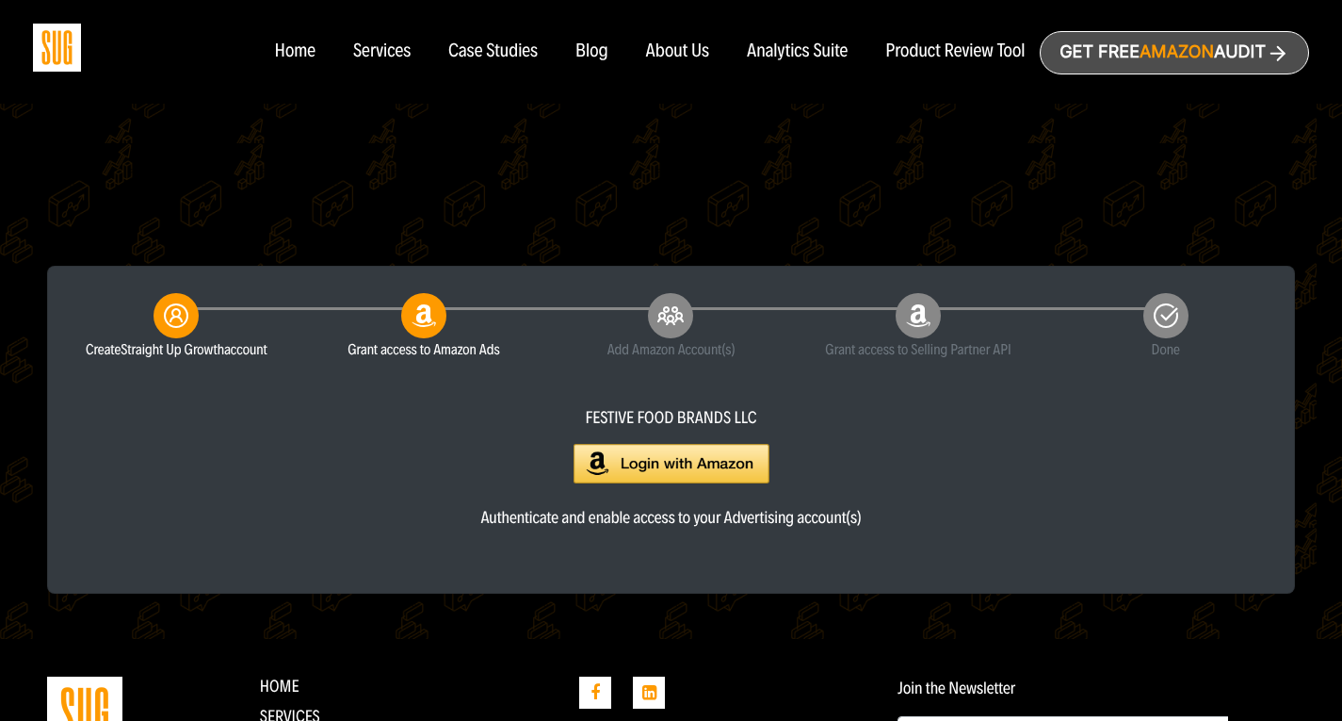
scroll to position [283, 0]
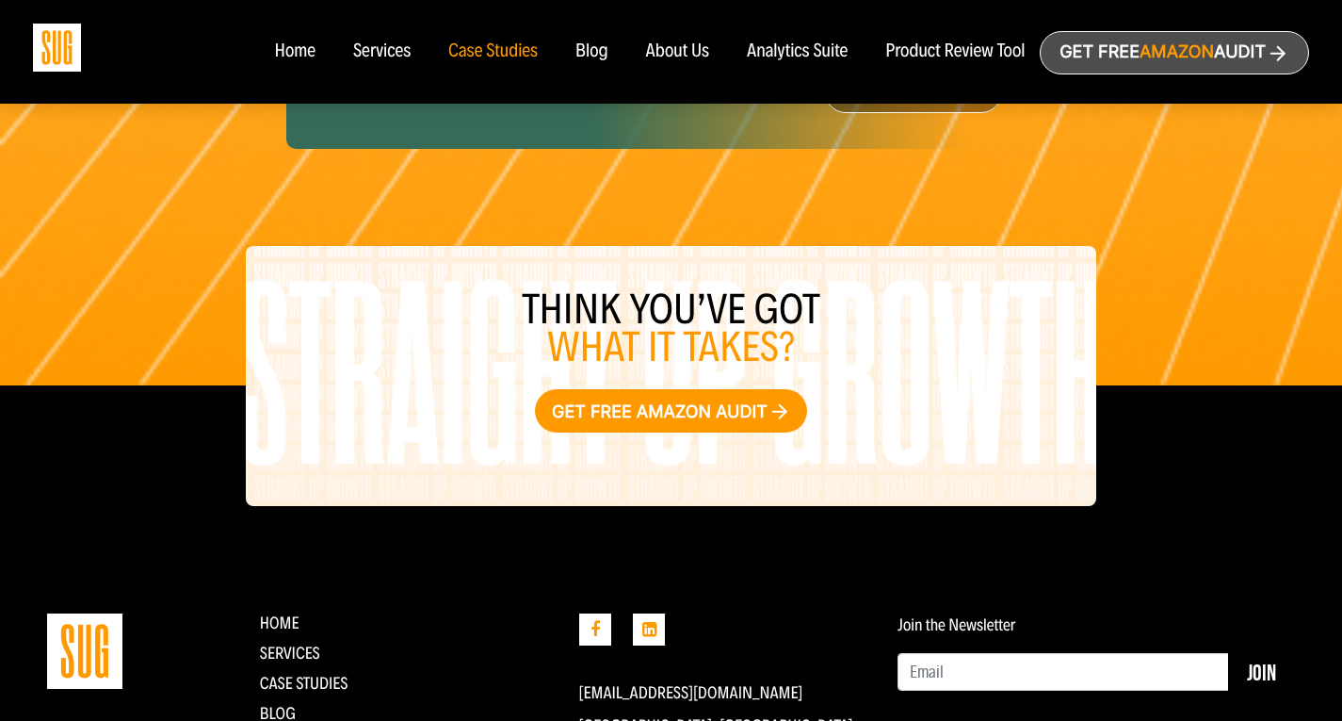
scroll to position [3438, 0]
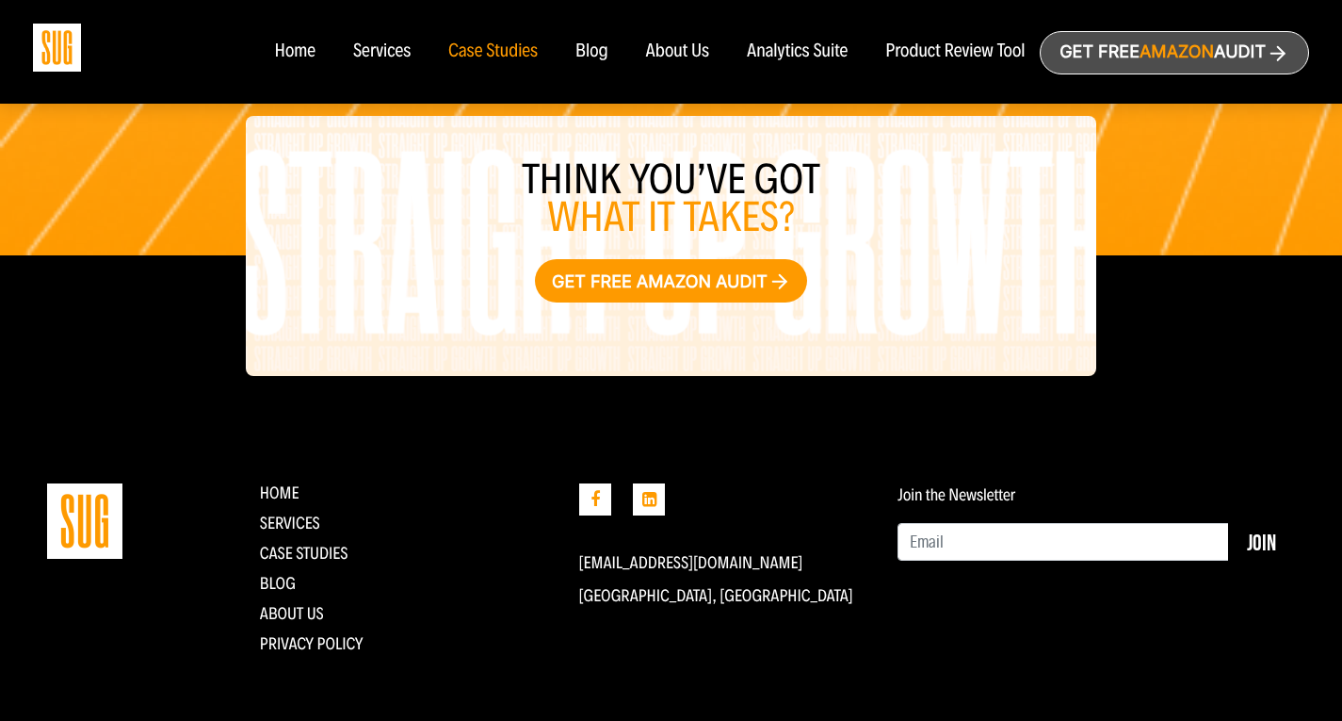
click at [378, 54] on div "Services" at bounding box center [381, 51] width 57 height 21
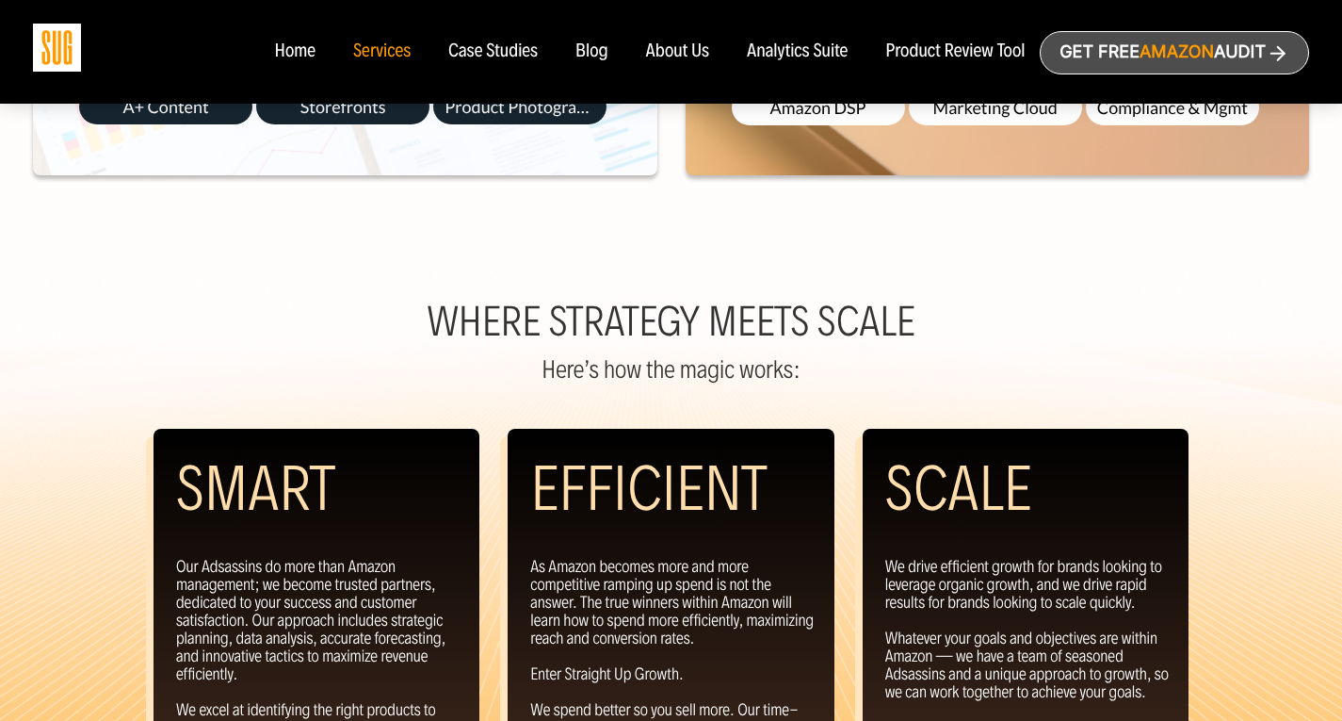
scroll to position [1371, 0]
